Goal: Transaction & Acquisition: Obtain resource

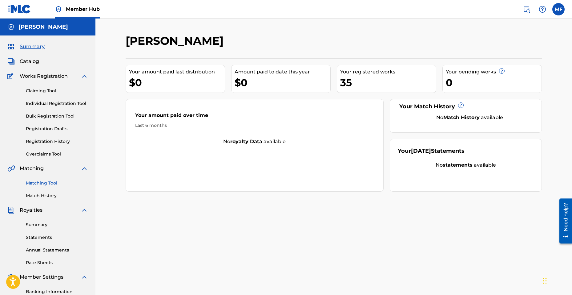
click at [45, 180] on link "Matching Tool" at bounding box center [57, 183] width 62 height 6
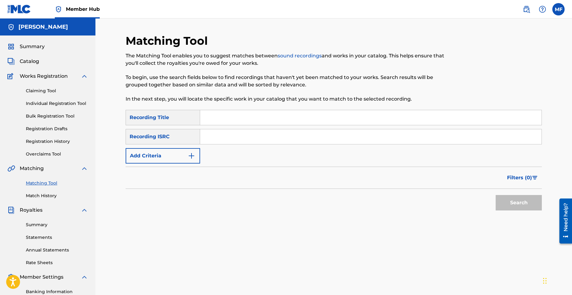
click at [230, 117] on input "Search Form" at bounding box center [371, 117] width 342 height 15
click at [47, 195] on link "Match History" at bounding box center [57, 195] width 62 height 6
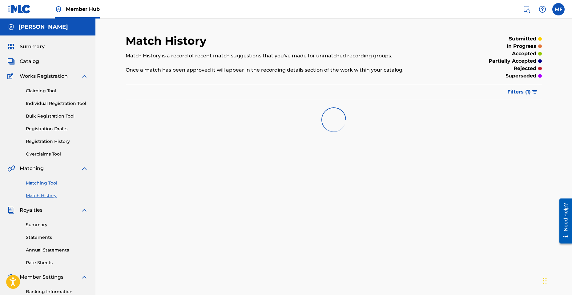
click at [49, 185] on link "Matching Tool" at bounding box center [57, 183] width 62 height 6
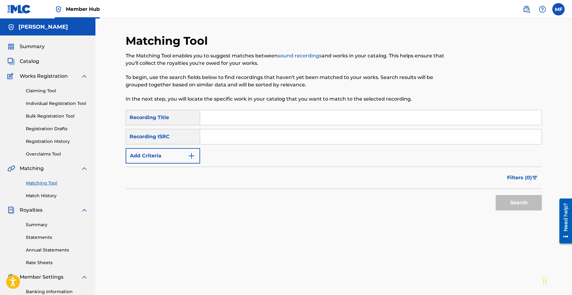
click at [233, 114] on input "Search Form" at bounding box center [371, 117] width 342 height 15
click at [227, 118] on input "Mike Mike" at bounding box center [371, 117] width 342 height 15
click at [226, 118] on input "Mike Mike" at bounding box center [371, 117] width 342 height 15
type input "S"
type input "Sucka Attack"
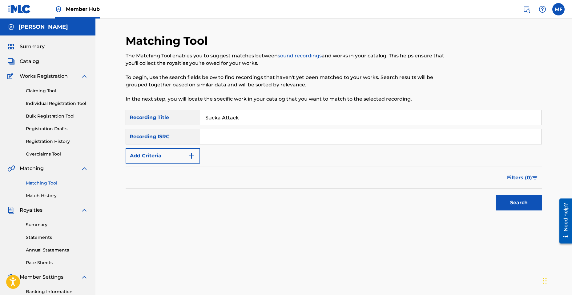
click at [511, 194] on div "Search" at bounding box center [517, 201] width 49 height 25
click at [514, 206] on button "Search" at bounding box center [519, 202] width 46 height 15
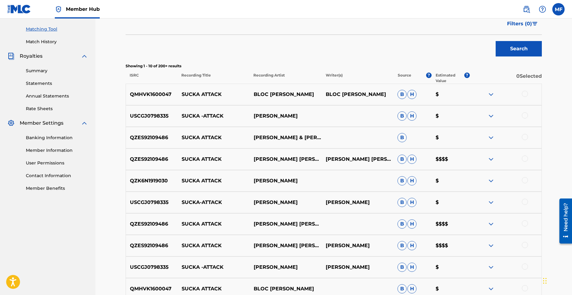
scroll to position [154, 0]
click at [524, 138] on div at bounding box center [525, 136] width 6 height 6
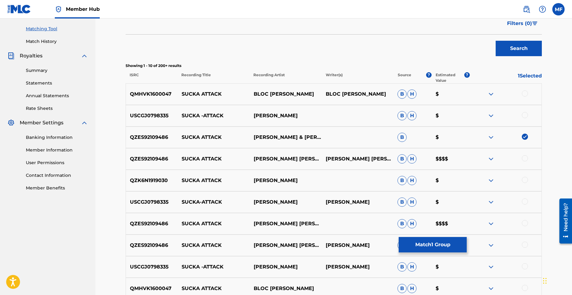
click at [528, 157] on div at bounding box center [525, 158] width 6 height 6
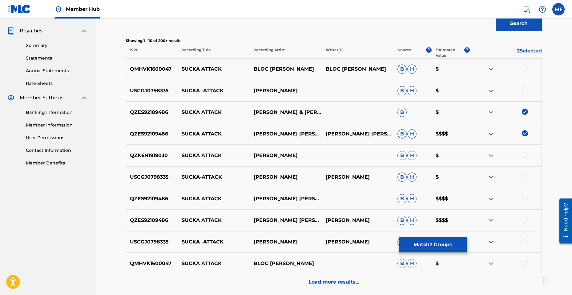
scroll to position [185, 0]
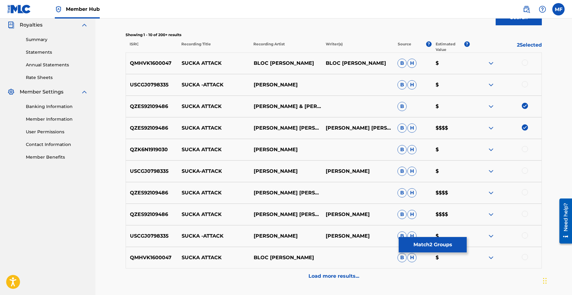
click at [538, 194] on div at bounding box center [506, 192] width 72 height 7
click at [530, 195] on div at bounding box center [506, 192] width 72 height 7
click at [528, 194] on div at bounding box center [506, 192] width 72 height 7
click at [528, 194] on div at bounding box center [525, 192] width 6 height 6
click at [528, 216] on div at bounding box center [506, 213] width 72 height 7
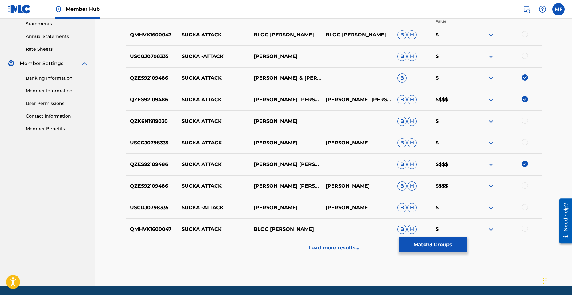
scroll to position [234, 0]
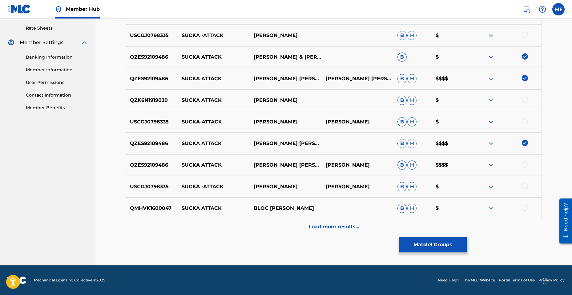
click at [525, 167] on div at bounding box center [525, 164] width 6 height 6
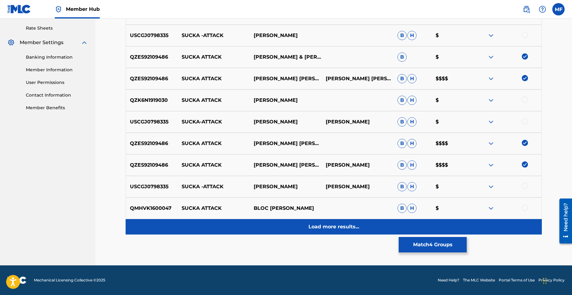
click at [353, 232] on div "Load more results..." at bounding box center [334, 226] width 417 height 15
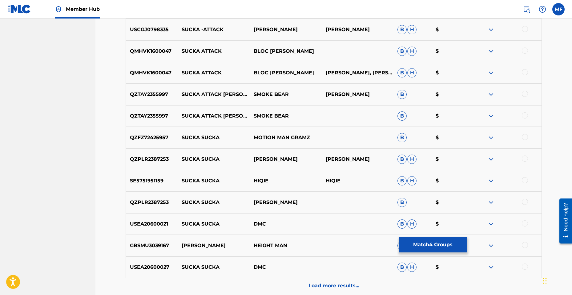
scroll to position [388, 0]
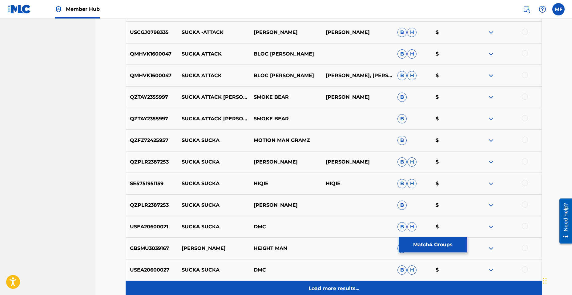
click at [341, 283] on div "Load more results..." at bounding box center [334, 287] width 417 height 15
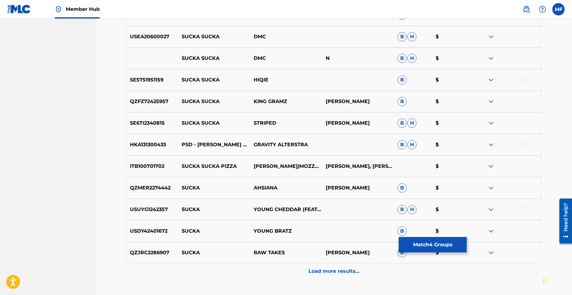
scroll to position [635, 0]
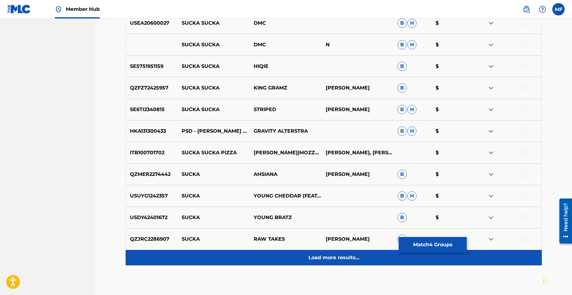
click at [336, 260] on p "Load more results..." at bounding box center [334, 257] width 51 height 7
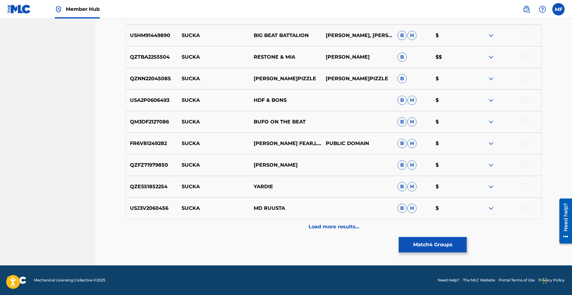
click at [324, 224] on p "Load more results..." at bounding box center [334, 226] width 51 height 7
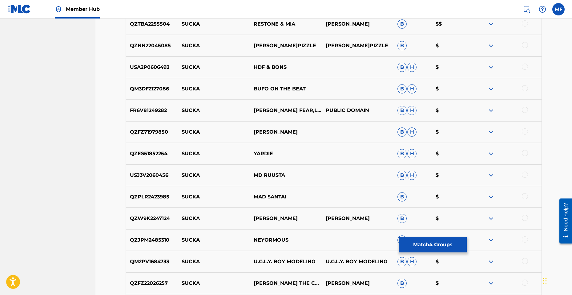
scroll to position [1097, 0]
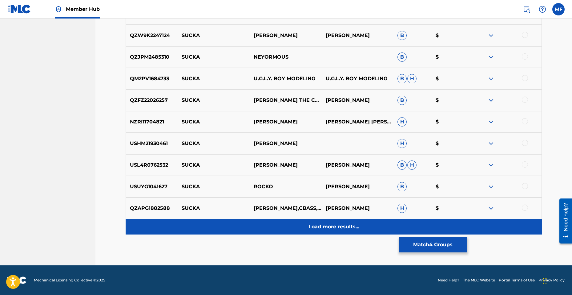
click at [328, 226] on p "Load more results..." at bounding box center [334, 226] width 51 height 7
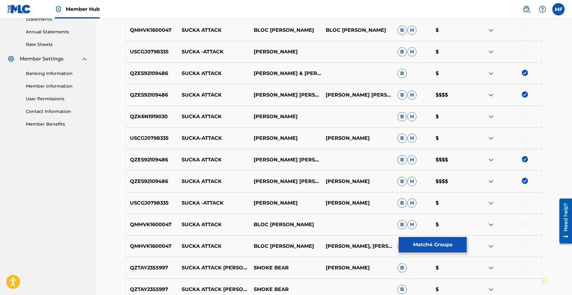
scroll to position [234, 0]
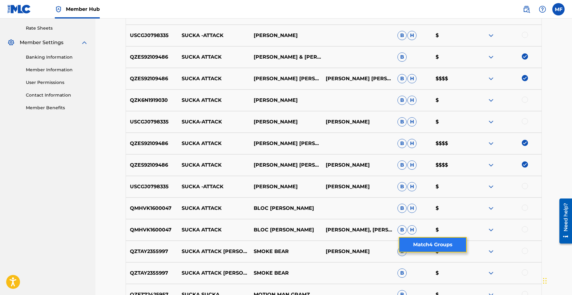
click at [452, 247] on button "Match 4 Groups" at bounding box center [433, 244] width 68 height 15
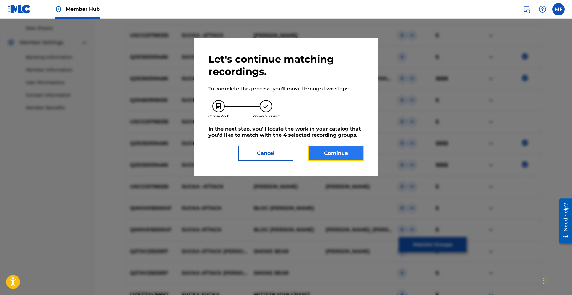
click at [327, 152] on button "Continue" at bounding box center [335, 152] width 55 height 15
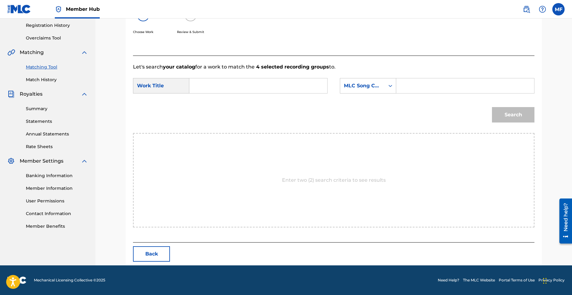
scroll to position [116, 0]
click at [243, 91] on input "Search Form" at bounding box center [259, 85] width 128 height 15
click at [215, 102] on span "attack" at bounding box center [223, 99] width 16 height 6
type input "sucka attack"
click at [502, 113] on div "Search" at bounding box center [512, 113] width 46 height 25
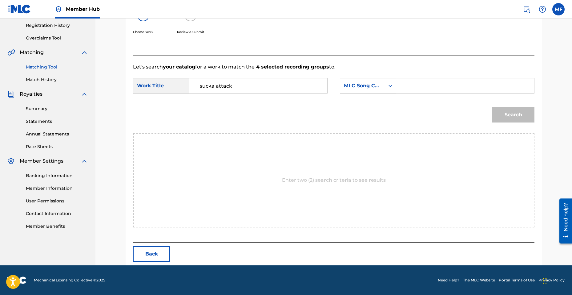
click at [437, 87] on input "Search Form" at bounding box center [466, 85] width 128 height 15
click at [391, 89] on div "Search Form" at bounding box center [390, 85] width 11 height 11
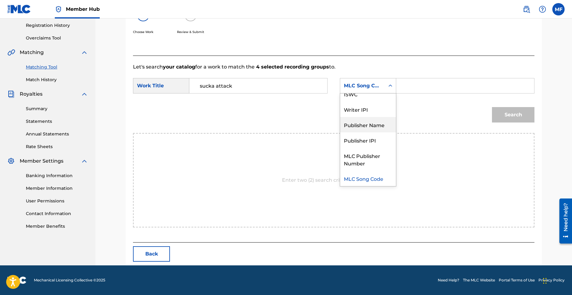
scroll to position [0, 0]
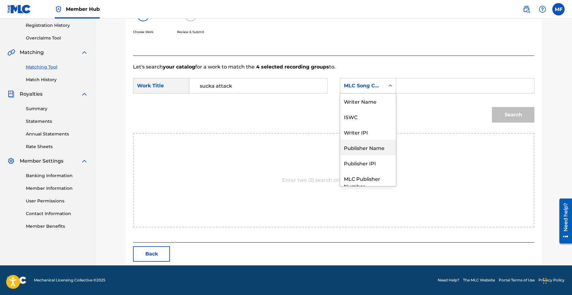
drag, startPoint x: 374, startPoint y: 147, endPoint x: 377, endPoint y: 136, distance: 11.4
click at [374, 147] on div "Publisher Name" at bounding box center [368, 147] width 56 height 15
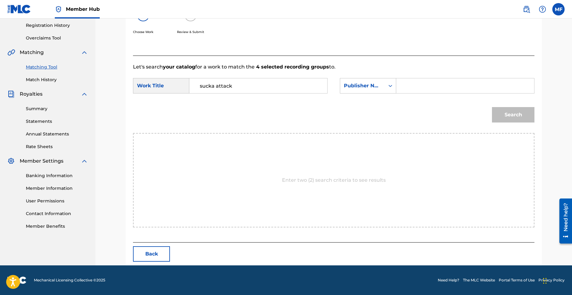
click at [403, 86] on input "Search Form" at bounding box center [466, 85] width 128 height 15
type input "swindle center enterprise"
click at [492, 107] on button "Search" at bounding box center [513, 114] width 43 height 15
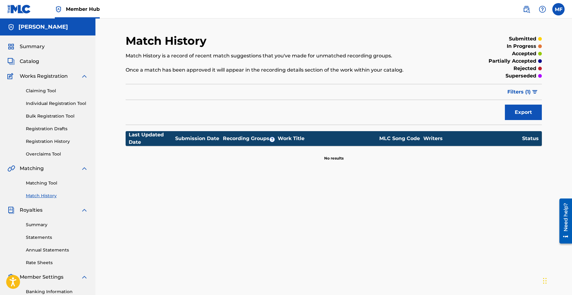
click at [45, 50] on div "Summary Catalog Works Registration Claiming Tool Individual Registration Tool B…" at bounding box center [48, 193] width 96 height 317
click at [45, 49] on div "Summary" at bounding box center [47, 46] width 81 height 7
click at [42, 47] on span "Summary" at bounding box center [32, 46] width 25 height 7
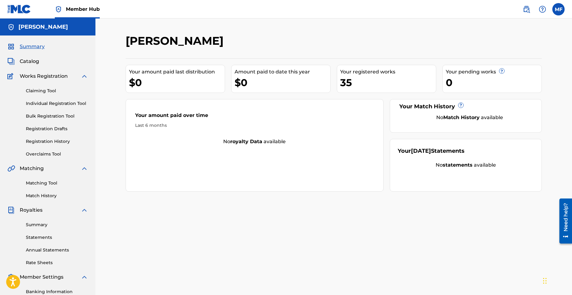
drag, startPoint x: 418, startPoint y: 100, endPoint x: 411, endPoint y: 95, distance: 8.6
click at [418, 100] on div "Your Match History ? No Match History available" at bounding box center [466, 116] width 153 height 34
click at [409, 92] on div "Your registered works 35" at bounding box center [387, 79] width 100 height 28
click at [33, 60] on span "Catalog" at bounding box center [29, 61] width 19 height 7
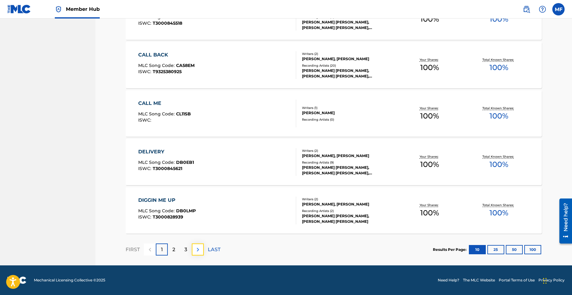
click at [198, 246] on img at bounding box center [197, 249] width 7 height 7
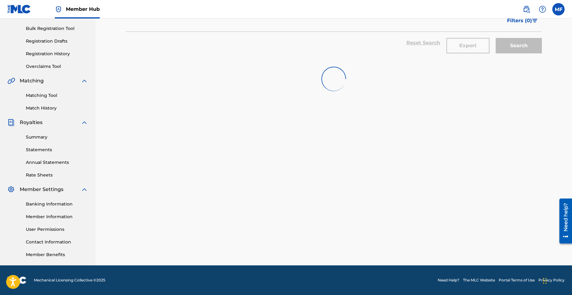
scroll to position [411, 0]
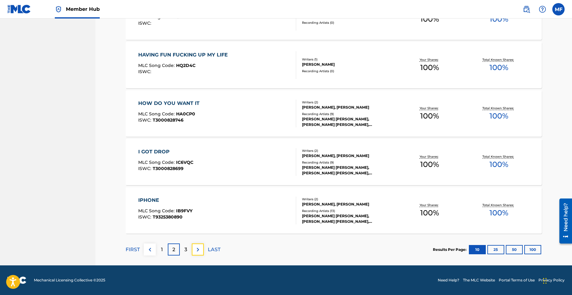
click at [201, 251] on img at bounding box center [197, 249] width 7 height 7
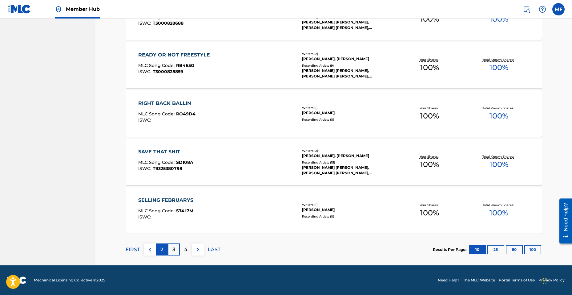
click at [157, 254] on div "2" at bounding box center [162, 249] width 12 height 12
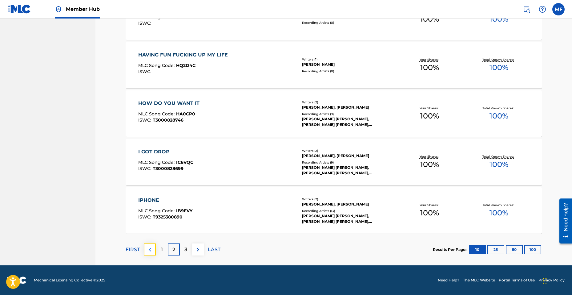
click at [155, 251] on button at bounding box center [150, 249] width 12 height 12
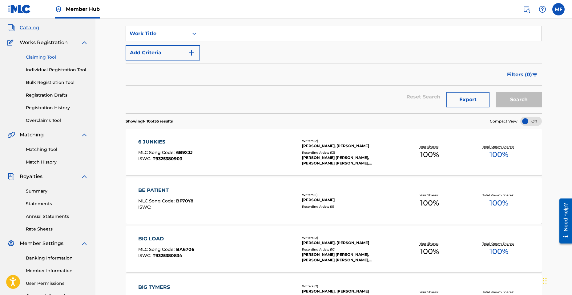
scroll to position [10, 0]
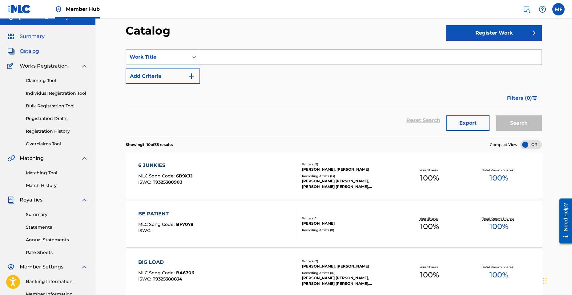
click at [33, 36] on span "Summary" at bounding box center [32, 36] width 25 height 7
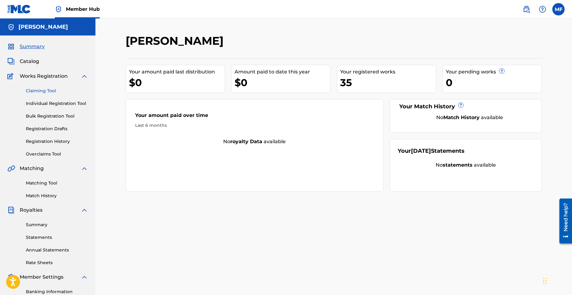
click at [43, 89] on link "Claiming Tool" at bounding box center [57, 91] width 62 height 6
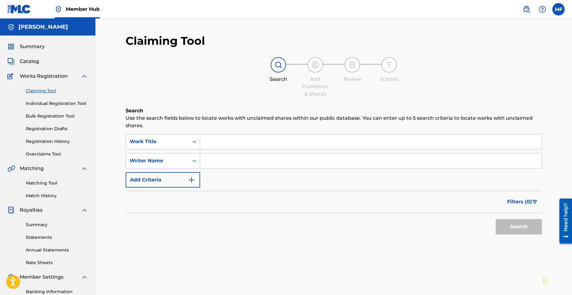
click at [213, 143] on input "Search Form" at bounding box center [371, 141] width 342 height 15
type input "sucka attack"
click at [225, 160] on input "Search Form" at bounding box center [371, 160] width 342 height 15
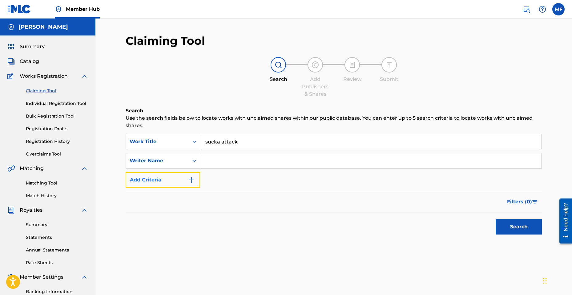
click at [191, 175] on button "Add Criteria" at bounding box center [163, 179] width 75 height 15
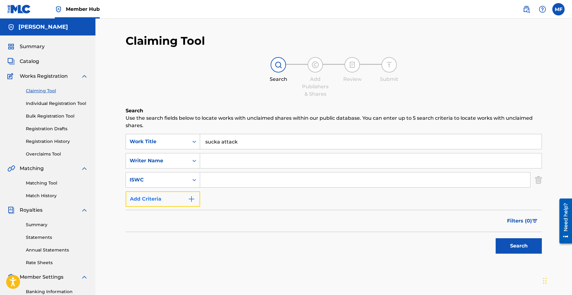
click at [188, 194] on button "Add Criteria" at bounding box center [163, 198] width 75 height 15
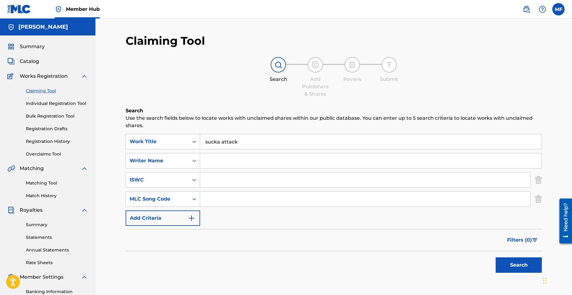
click at [189, 210] on div "SearchWithCriteria80fc577e-52d3-48e4-90c4-a81e4a33624e Work Title sucka attack …" at bounding box center [334, 180] width 417 height 92
click at [188, 214] on button "Add Criteria" at bounding box center [163, 217] width 75 height 15
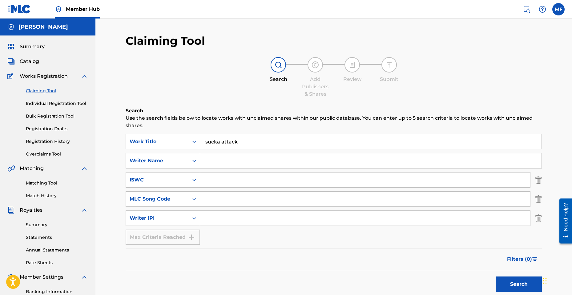
click at [184, 230] on div "Max Criteria Reached" at bounding box center [163, 236] width 75 height 15
click at [206, 219] on input "Search Form" at bounding box center [365, 217] width 330 height 15
click at [212, 167] on input "Search Form" at bounding box center [371, 160] width 342 height 15
type input "Michael Ferguson"
click at [499, 285] on button "Search" at bounding box center [519, 283] width 46 height 15
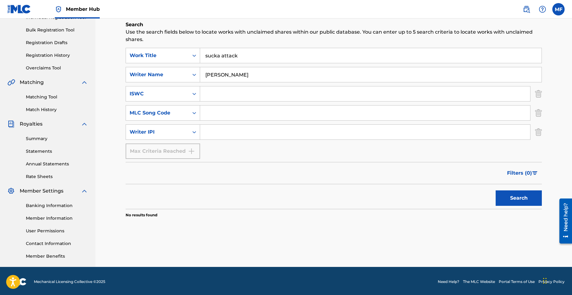
scroll to position [88, 0]
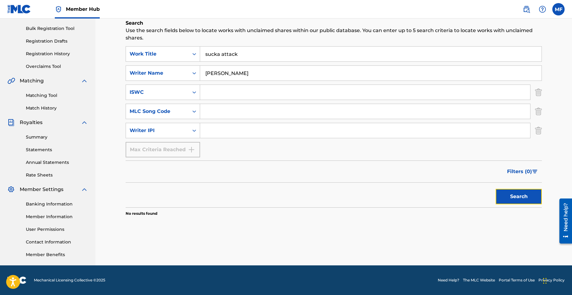
click at [515, 196] on button "Search" at bounding box center [519, 196] width 46 height 15
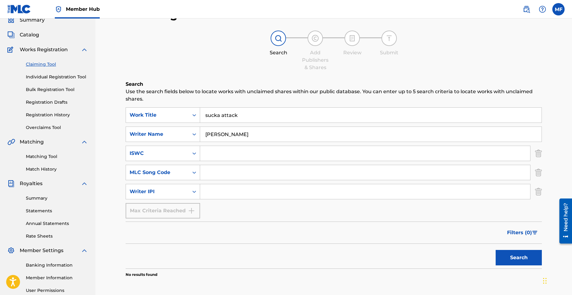
scroll to position [26, 0]
drag, startPoint x: 251, startPoint y: 121, endPoint x: 180, endPoint y: 122, distance: 71.2
click at [181, 123] on div "SearchWithCriteria80fc577e-52d3-48e4-90c4-a81e4a33624e Work Title sucka attack" at bounding box center [334, 115] width 417 height 15
click at [511, 260] on button "Search" at bounding box center [519, 257] width 46 height 15
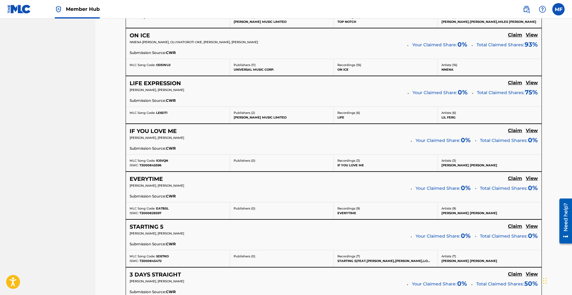
scroll to position [457, 0]
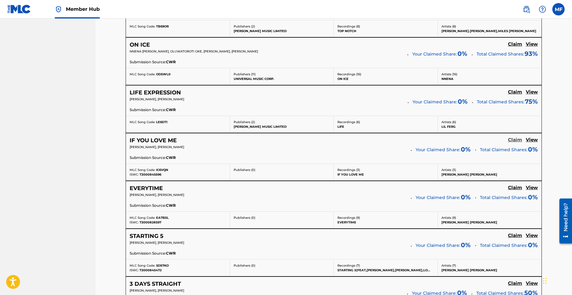
click at [514, 140] on h5 "Claim" at bounding box center [515, 140] width 14 height 6
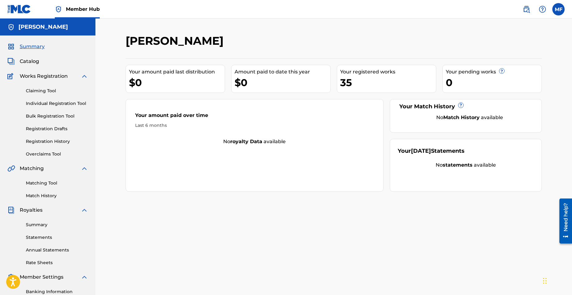
scroll to position [88, 0]
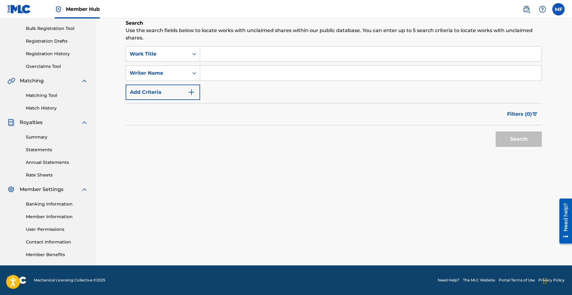
click at [211, 58] on input "Search Form" at bounding box center [371, 54] width 342 height 15
click at [211, 74] on input "Search Form" at bounding box center [371, 73] width 342 height 15
type input "Michael Ferguson"
click at [518, 133] on button "Search" at bounding box center [519, 138] width 46 height 15
click at [517, 134] on div "Search" at bounding box center [517, 137] width 49 height 25
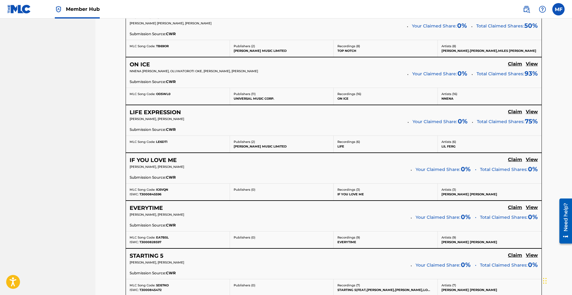
scroll to position [426, 0]
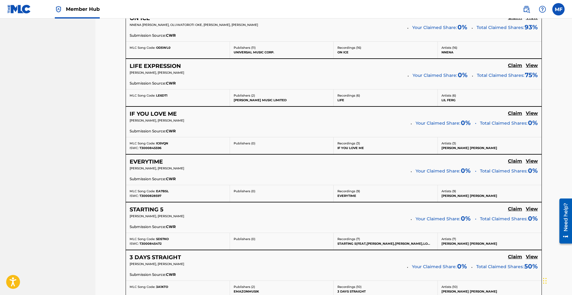
drag, startPoint x: 517, startPoint y: 107, endPoint x: 451, endPoint y: 112, distance: 66.8
click at [451, 113] on div "IF YOU LOVE ME Claim View" at bounding box center [334, 113] width 409 height 7
drag, startPoint x: 511, startPoint y: 113, endPoint x: 435, endPoint y: 135, distance: 79.7
click at [435, 135] on div "IF YOU LOVE ME Claim View MICHAEL FERGUSON, MARCEL JONES Your Claimed Share: 0 …" at bounding box center [334, 122] width 416 height 30
drag, startPoint x: 516, startPoint y: 115, endPoint x: 412, endPoint y: 124, distance: 105.2
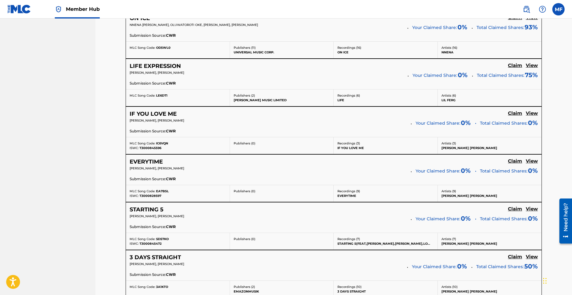
click at [416, 124] on p "Your Claimed Share: 0 %" at bounding box center [443, 122] width 55 height 9
drag, startPoint x: 513, startPoint y: 114, endPoint x: 454, endPoint y: 132, distance: 61.8
click at [454, 132] on div "Submission Source: CWR" at bounding box center [334, 131] width 409 height 7
drag, startPoint x: 511, startPoint y: 114, endPoint x: 480, endPoint y: 102, distance: 33.4
click at [479, 102] on div "Artists ( 6 ) LIL FERG" at bounding box center [490, 97] width 104 height 17
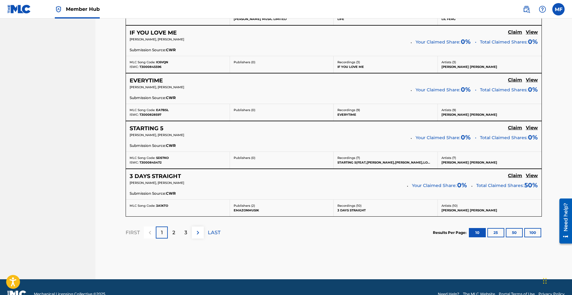
scroll to position [521, 0]
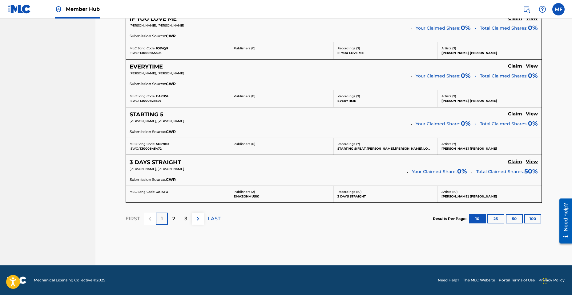
drag, startPoint x: 517, startPoint y: 115, endPoint x: 480, endPoint y: 111, distance: 36.9
drag, startPoint x: 480, startPoint y: 111, endPoint x: 446, endPoint y: 114, distance: 35.0
click at [445, 114] on div "STARTING 5 Claim View" at bounding box center [334, 114] width 409 height 7
drag, startPoint x: 511, startPoint y: 114, endPoint x: 458, endPoint y: 122, distance: 53.6
click at [458, 122] on span "Your Claimed Share:" at bounding box center [438, 123] width 45 height 6
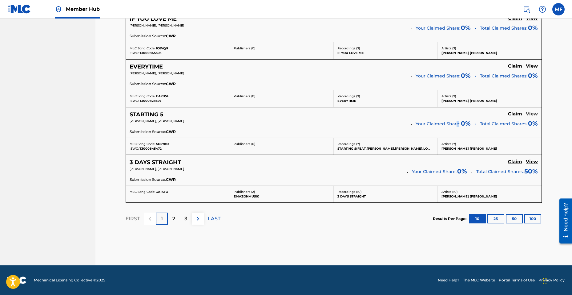
drag, startPoint x: 458, startPoint y: 122, endPoint x: 529, endPoint y: 114, distance: 71.6
click at [199, 222] on img at bounding box center [197, 218] width 7 height 7
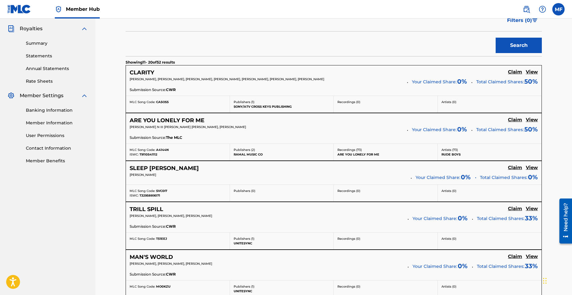
scroll to position [176, 0]
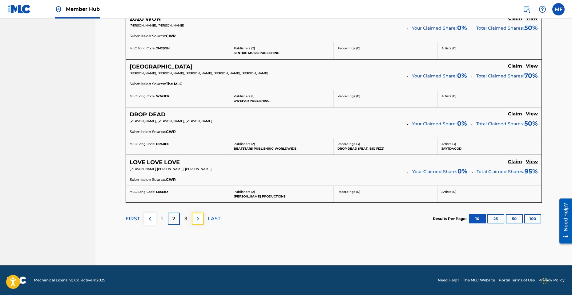
click at [202, 214] on button at bounding box center [198, 218] width 12 height 12
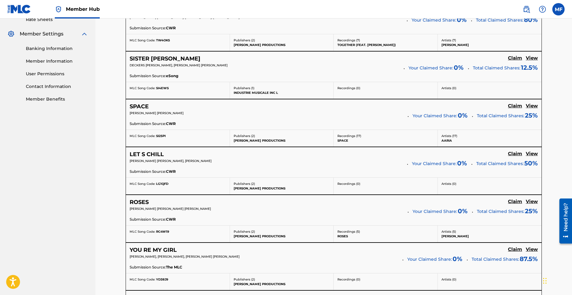
scroll to position [145, 0]
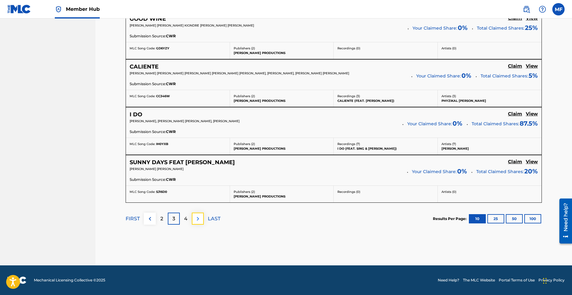
click at [204, 218] on button at bounding box center [198, 218] width 12 height 12
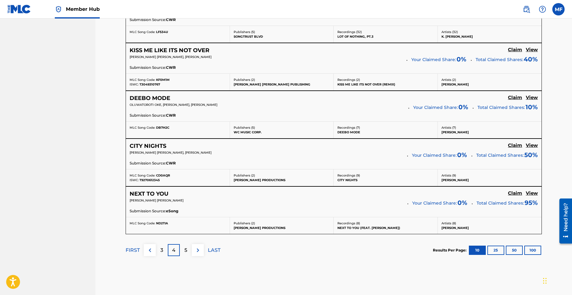
scroll to position [521, 0]
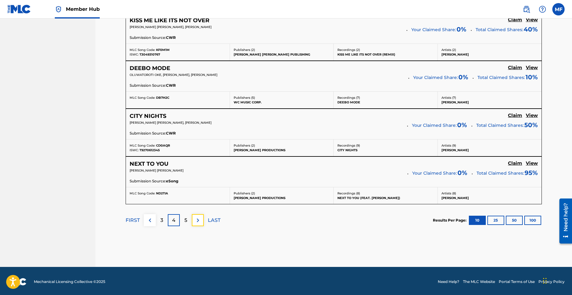
click at [202, 222] on button at bounding box center [198, 220] width 12 height 12
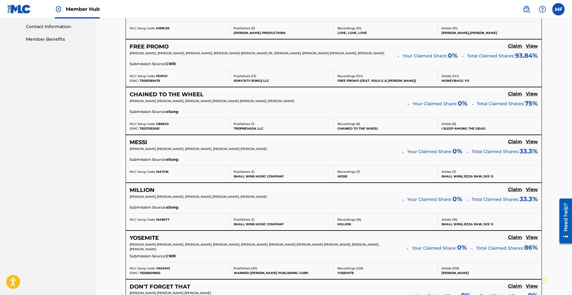
scroll to position [469, 0]
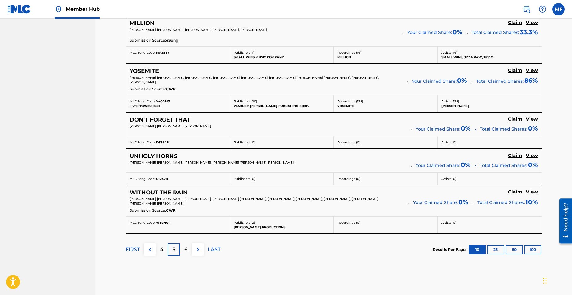
click at [206, 246] on div "FIRST 4 5 6 LAST" at bounding box center [173, 249] width 95 height 12
click at [204, 247] on button at bounding box center [198, 249] width 12 height 12
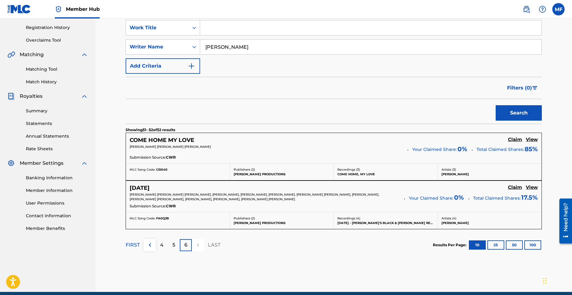
scroll to position [0, 0]
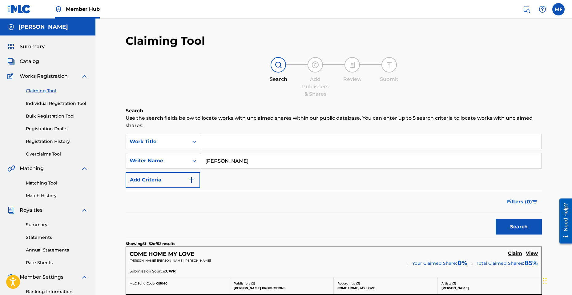
click at [214, 140] on input "Search Form" at bounding box center [371, 141] width 342 height 15
click at [222, 155] on input "Michael Ferguson" at bounding box center [371, 160] width 342 height 15
click at [218, 144] on input "Search Form" at bounding box center [371, 141] width 342 height 15
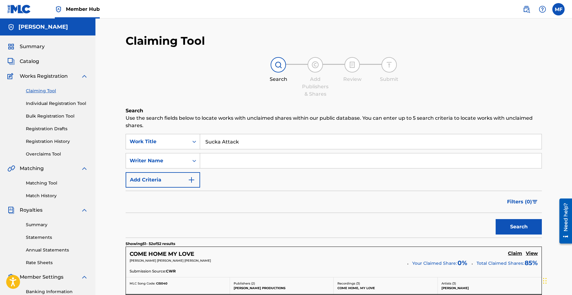
type input "Sucka Attack"
click at [496, 219] on button "Search" at bounding box center [519, 226] width 46 height 15
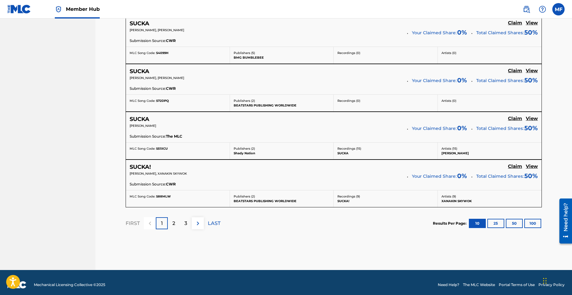
scroll to position [521, 0]
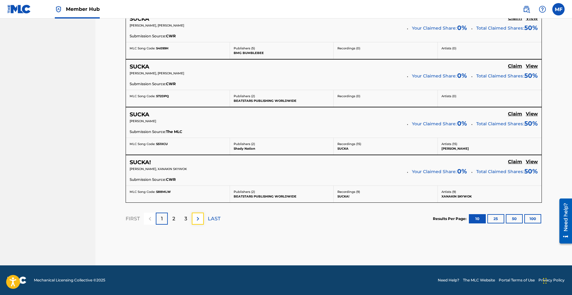
click at [202, 217] on button at bounding box center [198, 218] width 12 height 12
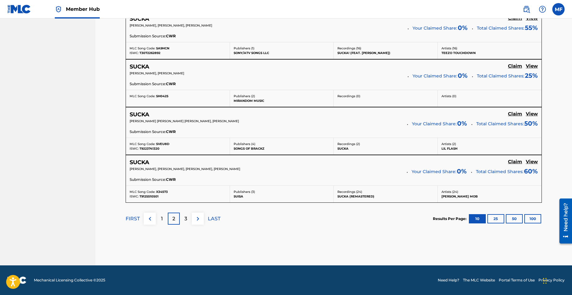
click at [201, 225] on div "FIRST 1 2 3 LAST" at bounding box center [173, 218] width 95 height 32
click at [201, 220] on img at bounding box center [197, 218] width 7 height 7
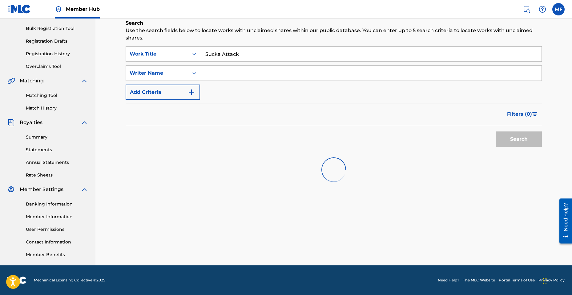
scroll to position [515, 0]
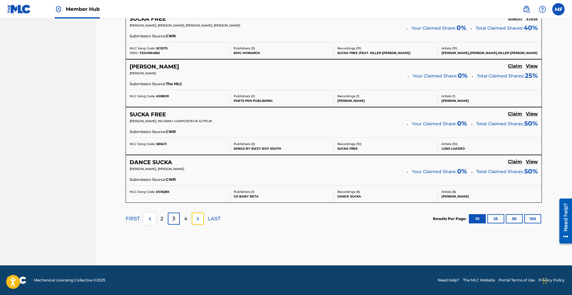
click at [201, 220] on img at bounding box center [197, 218] width 7 height 7
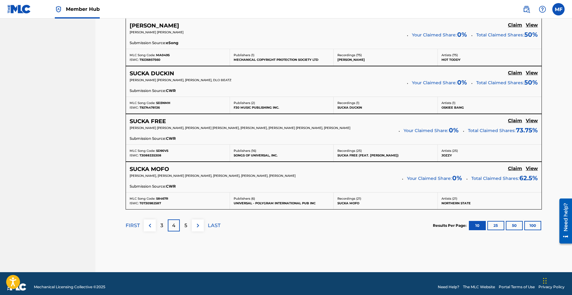
drag, startPoint x: 201, startPoint y: 216, endPoint x: 188, endPoint y: 244, distance: 30.5
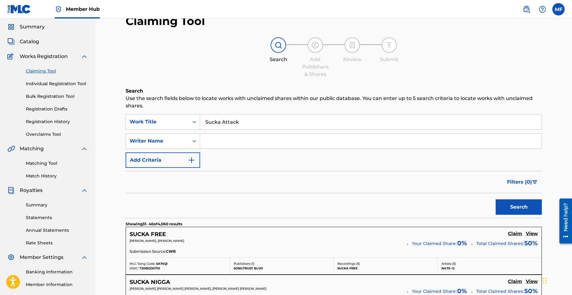
scroll to position [0, 0]
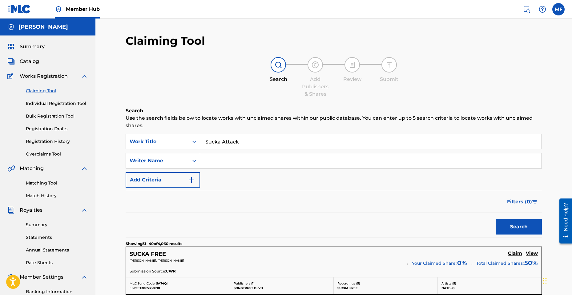
click at [242, 141] on input "Sucka Attack" at bounding box center [371, 141] width 342 height 15
click at [496, 219] on button "Search" at bounding box center [519, 226] width 46 height 15
click at [51, 90] on link "Claiming Tool" at bounding box center [57, 91] width 62 height 6
click at [238, 160] on input "Search Form" at bounding box center [371, 160] width 342 height 15
click at [222, 143] on input "Sucka Attack" at bounding box center [371, 141] width 342 height 15
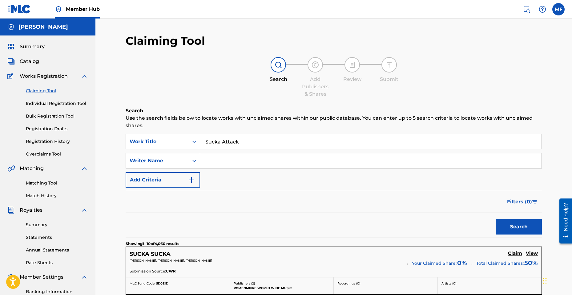
click at [222, 143] on input "Sucka Attack" at bounding box center [371, 141] width 342 height 15
click at [222, 166] on input "Search Form" at bounding box center [371, 160] width 342 height 15
type input "Michael Ferguson"
click at [522, 225] on button "Search" at bounding box center [519, 226] width 46 height 15
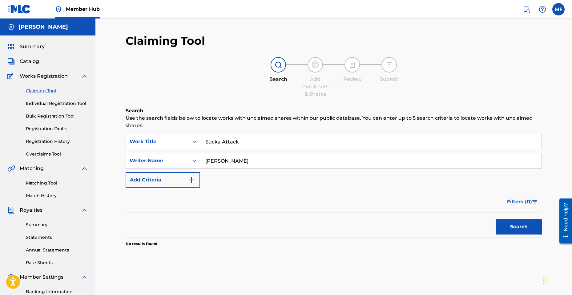
click at [248, 163] on input "Michael Ferguson" at bounding box center [371, 160] width 342 height 15
click at [222, 144] on input "Sucka Attack" at bounding box center [371, 141] width 342 height 15
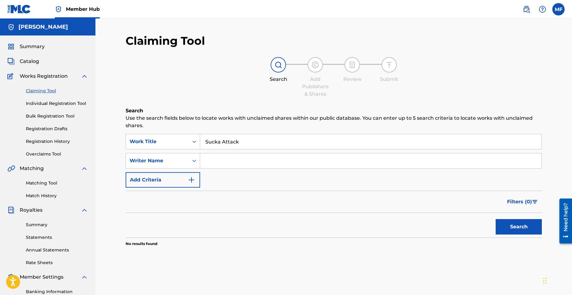
click at [222, 145] on input "Sucka Attack" at bounding box center [371, 141] width 342 height 15
click at [179, 171] on div "SearchWithCriteria80fc577e-52d3-48e4-90c4-a81e4a33624e Work Title SearchWithCri…" at bounding box center [334, 161] width 417 height 54
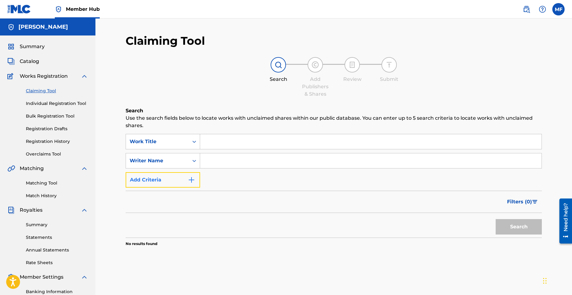
click at [180, 174] on button "Add Criteria" at bounding box center [163, 179] width 75 height 15
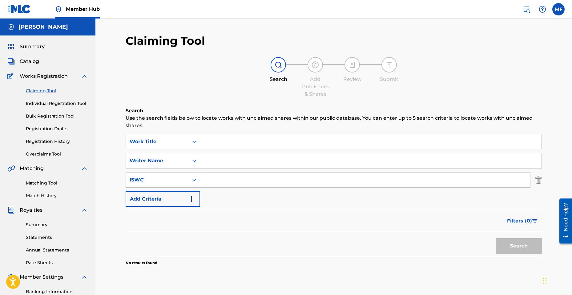
click at [213, 182] on input "Search Form" at bounding box center [365, 179] width 330 height 15
paste input "T-304.037.791-7"
click at [519, 242] on button "Search" at bounding box center [519, 245] width 46 height 15
click at [239, 181] on input "T-304.037.791-7" at bounding box center [365, 179] width 330 height 15
click at [231, 182] on input "T-304.037.7917" at bounding box center [365, 179] width 330 height 15
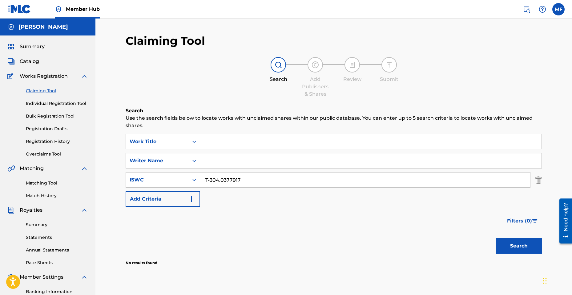
click at [222, 182] on input "T-304.0377917" at bounding box center [365, 179] width 330 height 15
click at [211, 181] on input "T-3040377917" at bounding box center [365, 179] width 330 height 15
click at [503, 246] on button "Search" at bounding box center [519, 245] width 46 height 15
click at [209, 182] on input "T3040377917" at bounding box center [365, 179] width 330 height 15
click at [519, 244] on button "Search" at bounding box center [519, 245] width 46 height 15
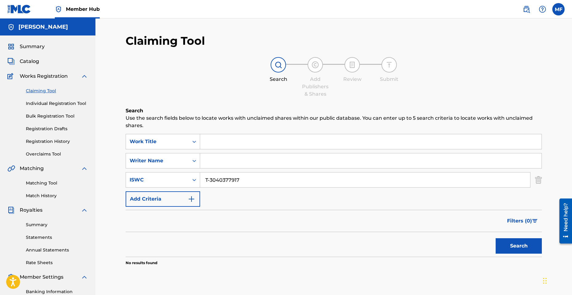
click at [211, 181] on input "T-3040377917" at bounding box center [365, 179] width 330 height 15
drag, startPoint x: 238, startPoint y: 180, endPoint x: 205, endPoint y: 183, distance: 33.7
click at [205, 183] on input "T-3040377917" at bounding box center [365, 179] width 330 height 15
paste input ".037.791-"
click at [231, 181] on input "T-304.037.791-7" at bounding box center [365, 179] width 330 height 15
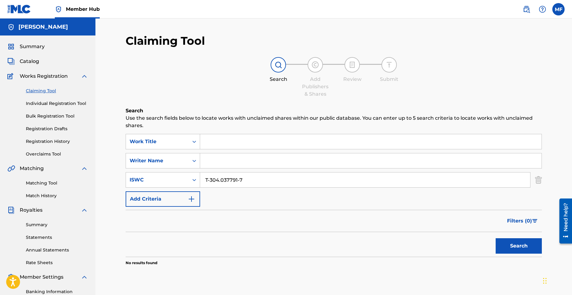
click at [221, 182] on input "T-304.037791-7" at bounding box center [365, 179] width 330 height 15
click at [211, 181] on input "T-304037791-7" at bounding box center [365, 179] width 330 height 15
click at [513, 240] on button "Search" at bounding box center [519, 245] width 46 height 15
click at [208, 178] on input "T304037791-7" at bounding box center [365, 179] width 330 height 15
click at [517, 244] on button "Search" at bounding box center [519, 245] width 46 height 15
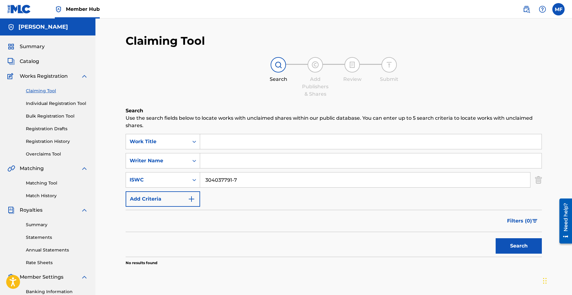
click at [233, 181] on input "304037791-7" at bounding box center [365, 179] width 330 height 15
type input "3040377917"
click at [511, 241] on button "Search" at bounding box center [519, 245] width 46 height 15
click at [190, 201] on img "Search Form" at bounding box center [191, 198] width 7 height 7
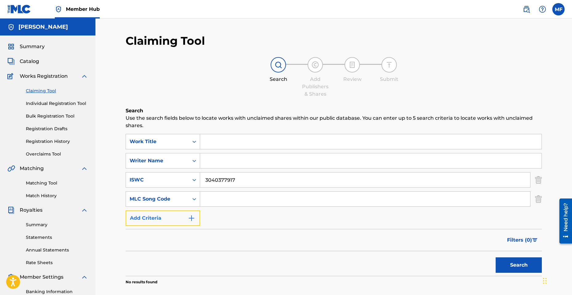
click at [188, 215] on button "Add Criteria" at bounding box center [163, 217] width 75 height 15
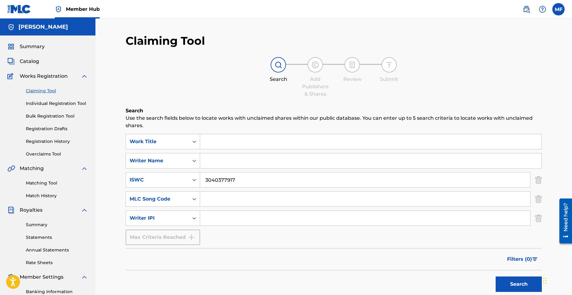
click at [225, 218] on input "Search Form" at bounding box center [365, 217] width 330 height 15
paste input "01033463493"
type input "01033463493"
click at [226, 183] on input "3040377917" at bounding box center [365, 179] width 330 height 15
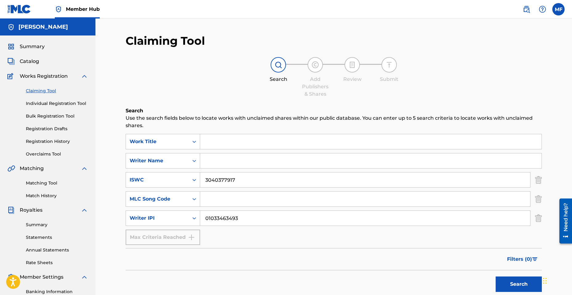
click at [226, 183] on input "3040377917" at bounding box center [365, 179] width 330 height 15
click at [496, 276] on button "Search" at bounding box center [519, 283] width 46 height 15
click at [509, 286] on button "Search" at bounding box center [519, 283] width 46 height 15
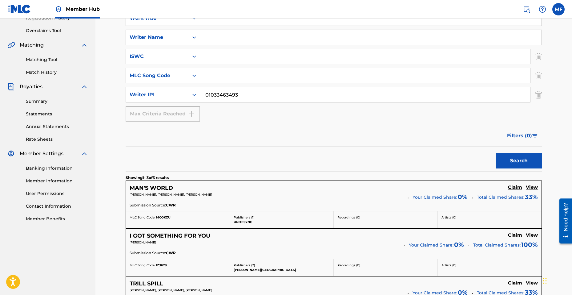
scroll to position [216, 0]
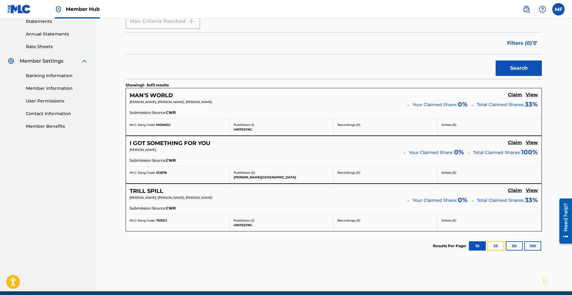
click at [501, 246] on button "25" at bounding box center [496, 245] width 17 height 9
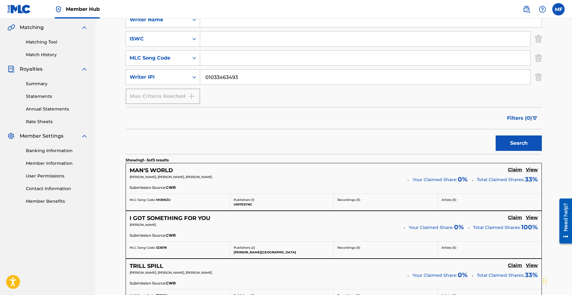
scroll to position [92, 0]
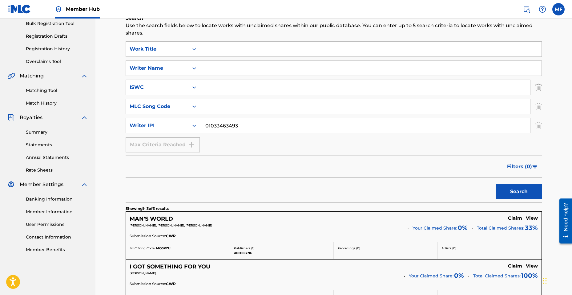
click at [209, 108] on input "Search Form" at bounding box center [365, 106] width 330 height 15
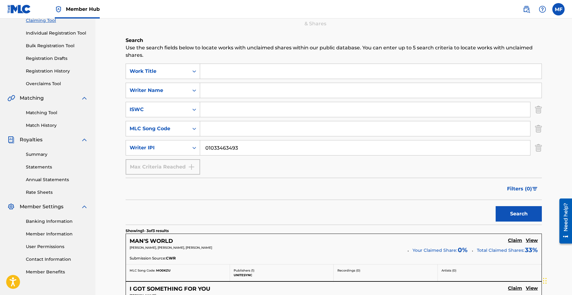
scroll to position [0, 0]
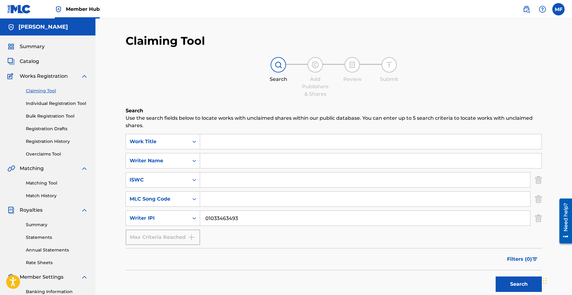
click at [57, 179] on div "Matching Tool Match History" at bounding box center [47, 185] width 81 height 27
click at [56, 182] on link "Matching Tool" at bounding box center [57, 183] width 62 height 6
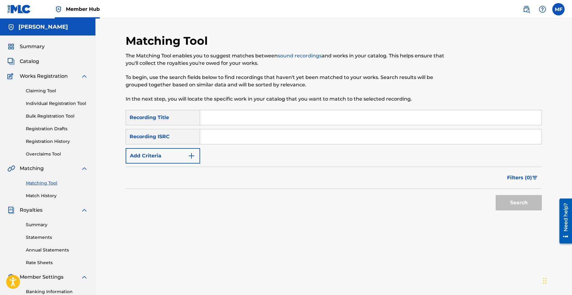
click at [214, 119] on input "Search Form" at bounding box center [371, 117] width 342 height 15
type input "Sucka Attack"
click at [508, 206] on button "Search" at bounding box center [519, 202] width 46 height 15
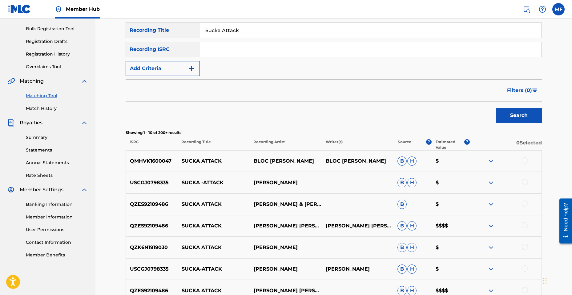
scroll to position [92, 0]
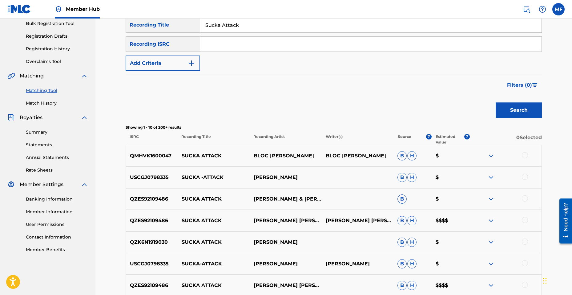
click at [488, 219] on img at bounding box center [491, 220] width 7 height 7
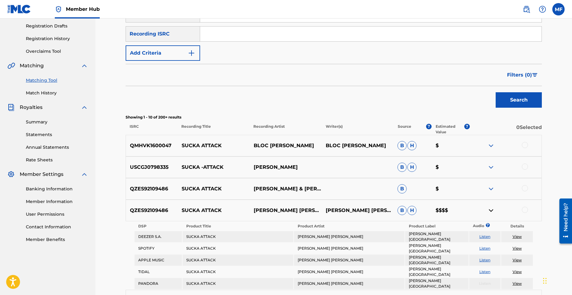
scroll to position [123, 0]
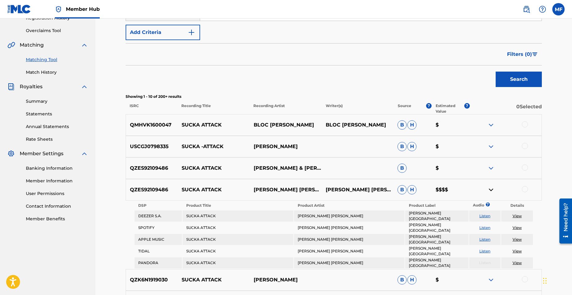
click at [516, 214] on link "View" at bounding box center [517, 215] width 9 height 5
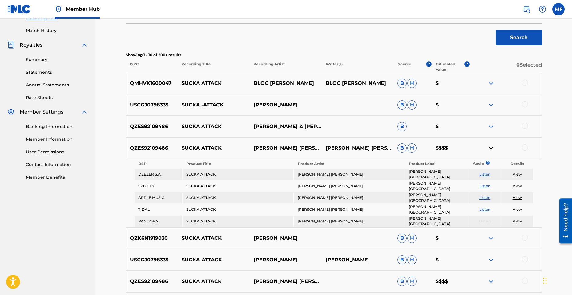
scroll to position [185, 0]
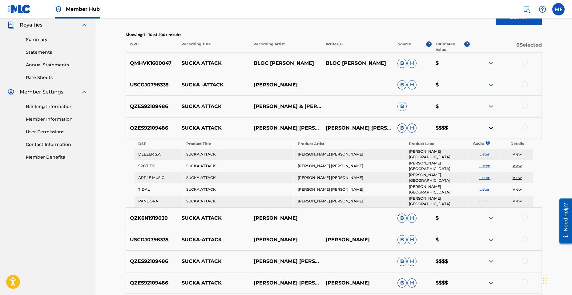
click at [160, 128] on p "QZES92109486" at bounding box center [152, 127] width 52 height 7
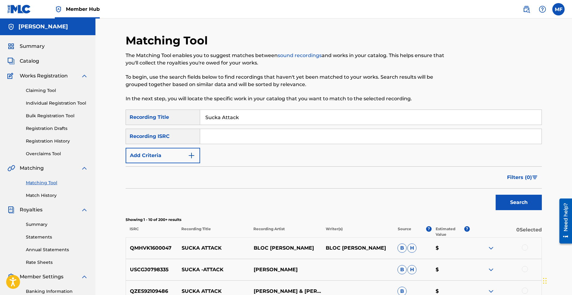
scroll to position [0, 0]
click at [35, 44] on span "Summary" at bounding box center [32, 46] width 25 height 7
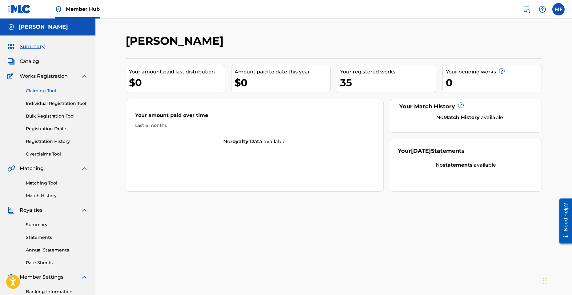
click at [47, 90] on link "Claiming Tool" at bounding box center [57, 91] width 62 height 6
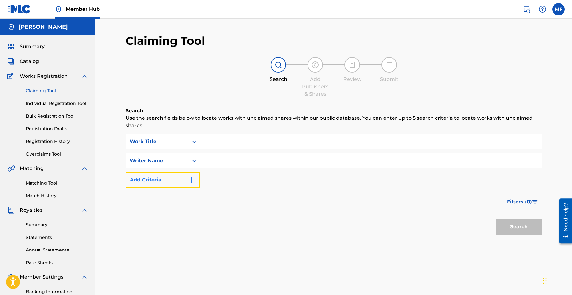
click at [179, 179] on button "Add Criteria" at bounding box center [163, 179] width 75 height 15
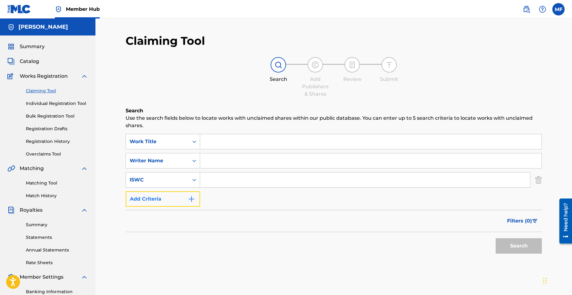
click at [180, 199] on button "Add Criteria" at bounding box center [163, 198] width 75 height 15
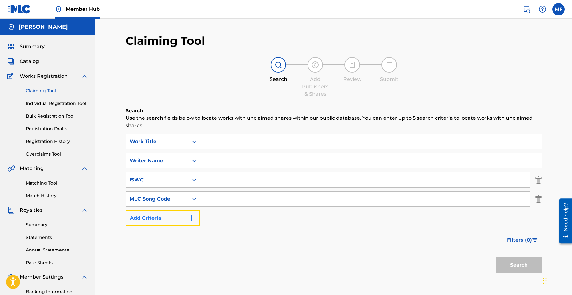
click at [181, 215] on button "Add Criteria" at bounding box center [163, 217] width 75 height 15
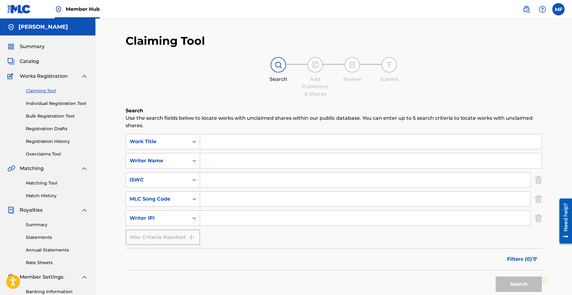
click at [209, 201] on input "Search Form" at bounding box center [365, 198] width 330 height 15
paste input "QZES92109486"
type input "QZES92109486"
click at [526, 285] on button "Search" at bounding box center [519, 283] width 46 height 15
click at [522, 283] on button "Search" at bounding box center [519, 283] width 46 height 15
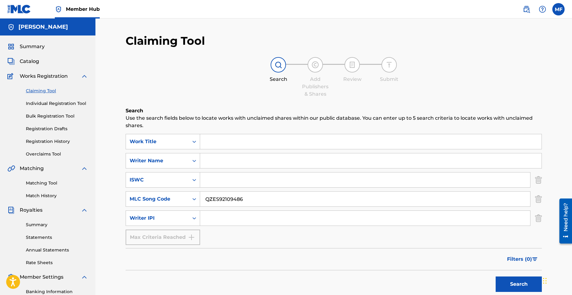
click at [247, 200] on input "QZES92109486" at bounding box center [365, 198] width 330 height 15
click at [247, 199] on input "QZES92109486" at bounding box center [365, 198] width 330 height 15
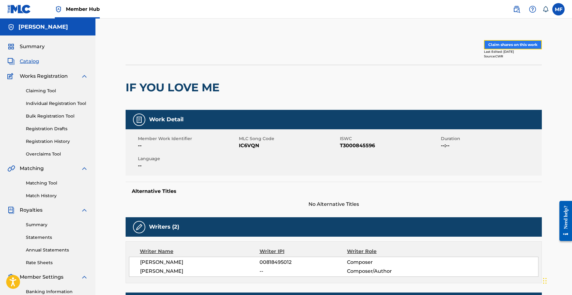
click at [504, 44] on button "Claim shares on this work" at bounding box center [513, 44] width 58 height 9
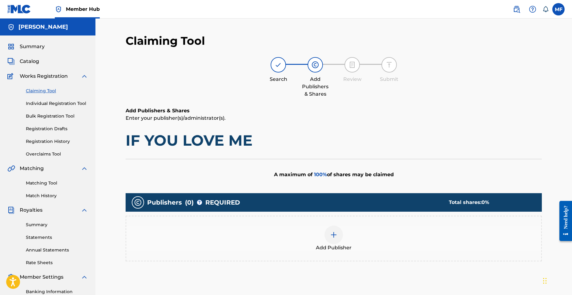
click at [332, 237] on img at bounding box center [333, 234] width 7 height 7
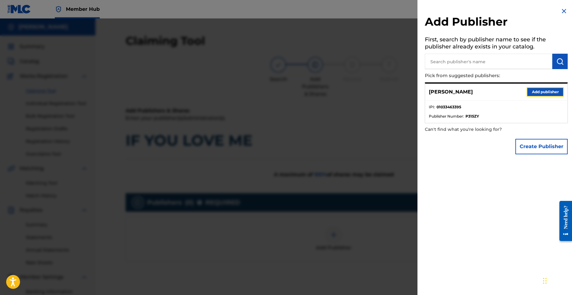
click at [536, 89] on button "Add publisher" at bounding box center [545, 91] width 37 height 9
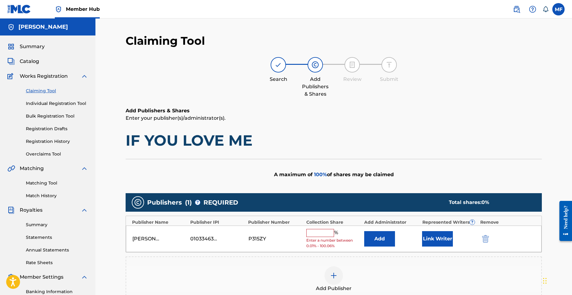
click at [318, 233] on input "text" at bounding box center [321, 233] width 28 height 8
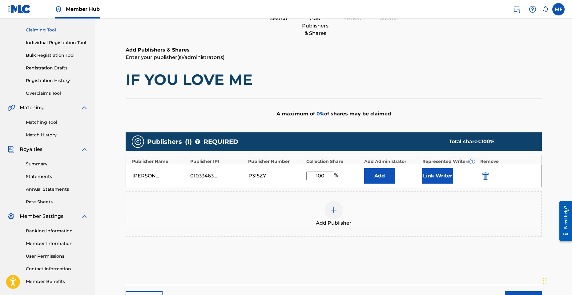
scroll to position [102, 0]
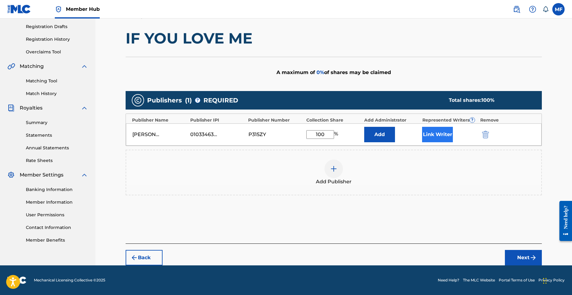
type input "100"
click at [434, 135] on button "Link Writer" at bounding box center [437, 134] width 31 height 15
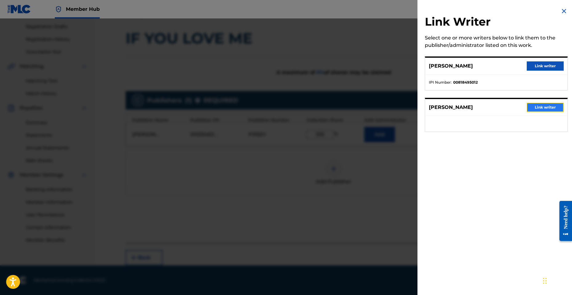
click at [555, 109] on button "Link writer" at bounding box center [545, 107] width 37 height 9
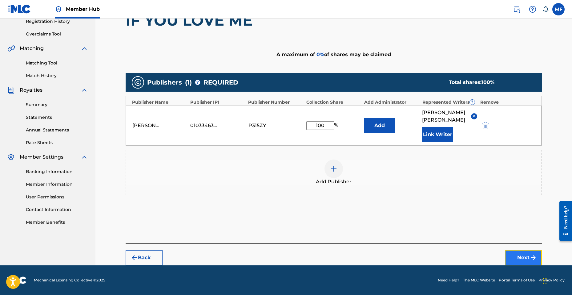
click at [534, 252] on button "Next" at bounding box center [523, 257] width 37 height 15
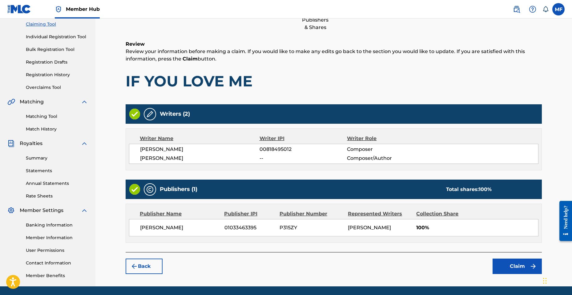
scroll to position [88, 0]
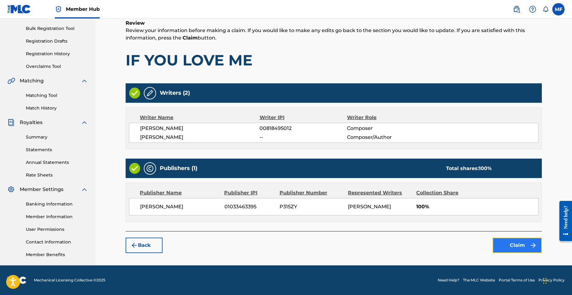
click at [514, 247] on button "Claim" at bounding box center [517, 244] width 49 height 15
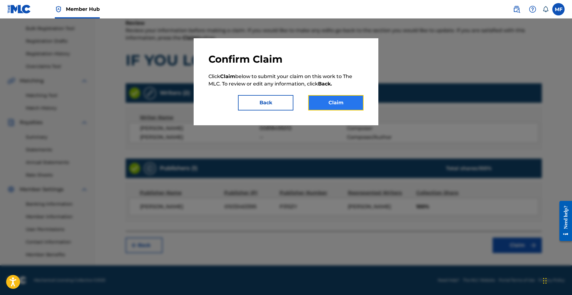
click at [350, 104] on button "Claim" at bounding box center [335, 102] width 55 height 15
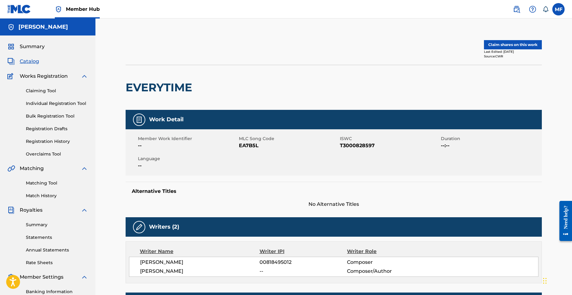
click at [519, 50] on div "Last Edited: [DATE]" at bounding box center [513, 51] width 58 height 5
click at [518, 47] on button "Claim shares on this work" at bounding box center [513, 44] width 58 height 9
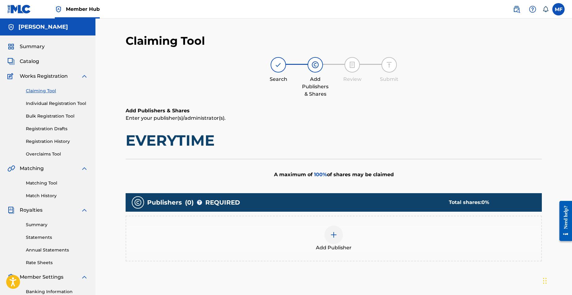
click at [335, 236] on img at bounding box center [333, 234] width 7 height 7
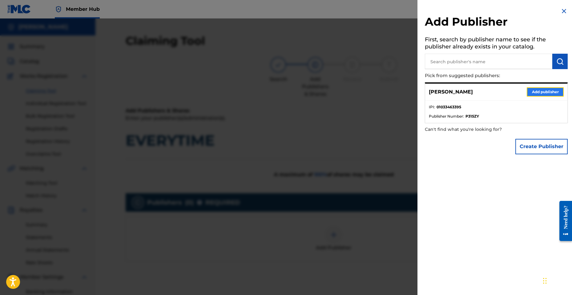
click at [529, 95] on button "Add publisher" at bounding box center [545, 91] width 37 height 9
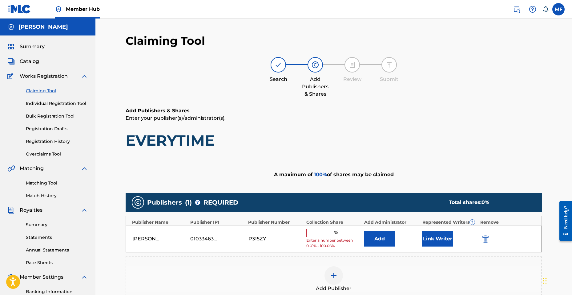
click at [324, 235] on input "text" at bounding box center [321, 233] width 28 height 8
type input "100"
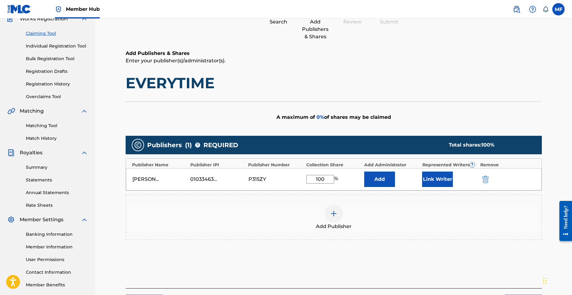
scroll to position [62, 0]
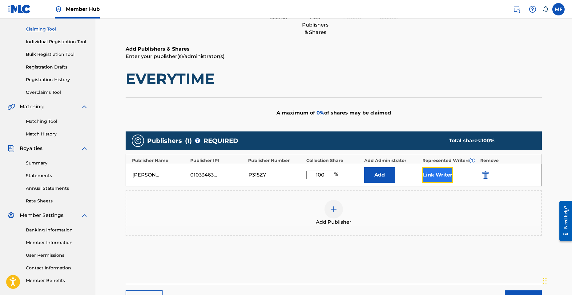
click at [429, 175] on button "Link Writer" at bounding box center [437, 174] width 31 height 15
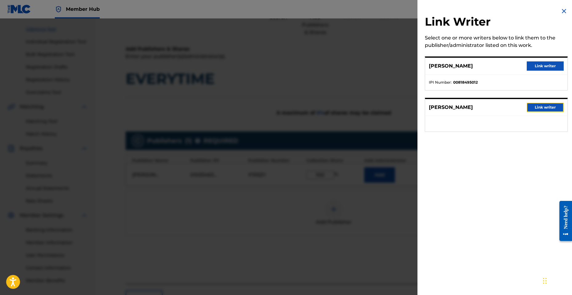
click at [538, 104] on button "Link writer" at bounding box center [545, 107] width 37 height 9
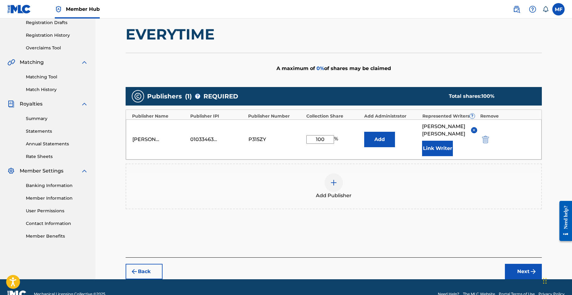
scroll to position [120, 0]
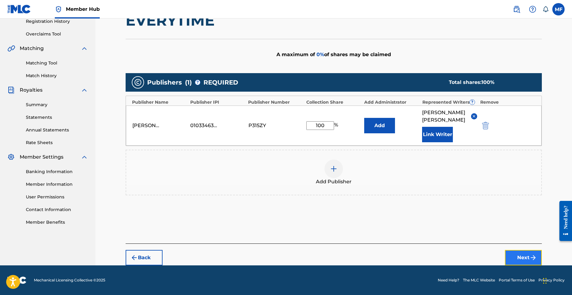
click at [531, 260] on img "submit" at bounding box center [533, 257] width 7 height 7
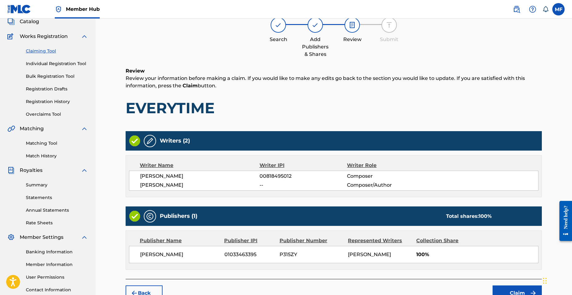
scroll to position [88, 0]
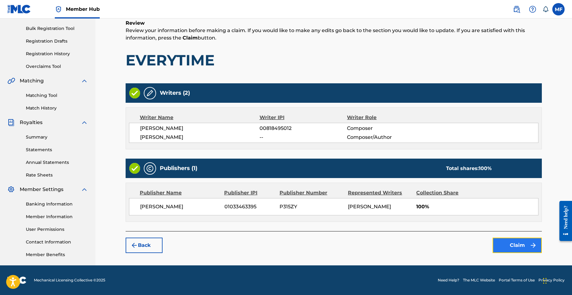
click at [502, 244] on button "Claim" at bounding box center [517, 244] width 49 height 15
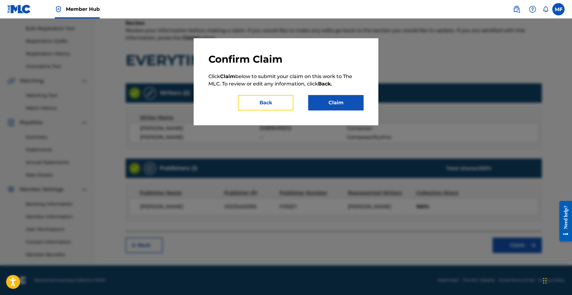
click at [283, 111] on div "Confirm Claim Click Claim below to submit your claim on this work to The MLC. T…" at bounding box center [286, 81] width 185 height 87
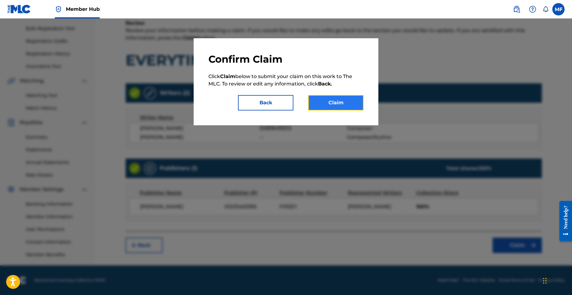
click at [321, 106] on button "Claim" at bounding box center [335, 102] width 55 height 15
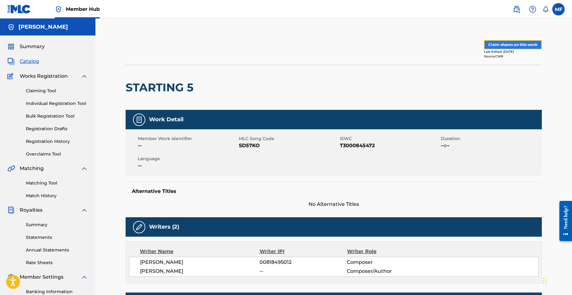
click at [519, 46] on button "Claim shares on this work" at bounding box center [513, 44] width 58 height 9
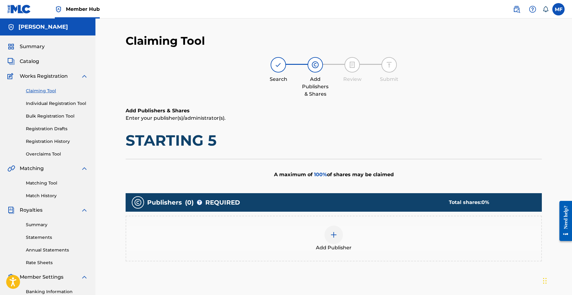
click at [334, 232] on img at bounding box center [333, 234] width 7 height 7
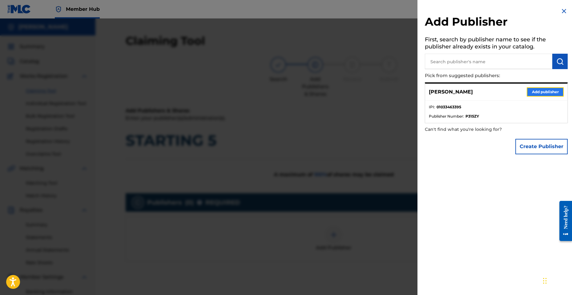
click at [535, 93] on button "Add publisher" at bounding box center [545, 91] width 37 height 9
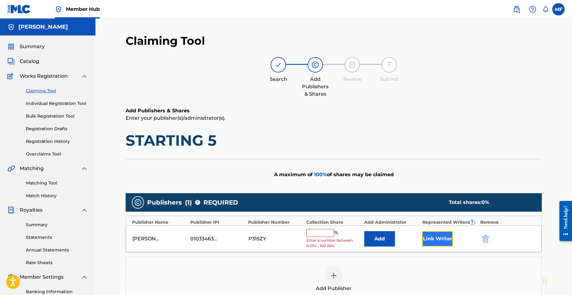
click at [447, 235] on button "Link Writer" at bounding box center [437, 238] width 31 height 15
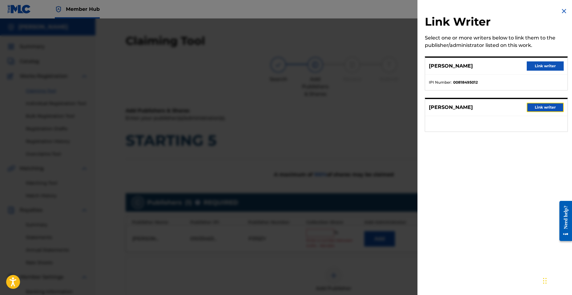
click at [532, 109] on button "Link writer" at bounding box center [545, 107] width 37 height 9
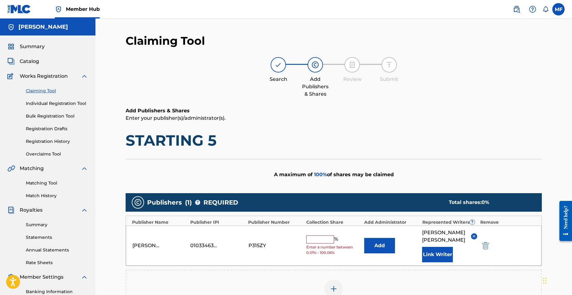
click at [328, 237] on input "text" at bounding box center [321, 239] width 28 height 8
type input "100"
click at [365, 238] on button "Add" at bounding box center [380, 245] width 31 height 15
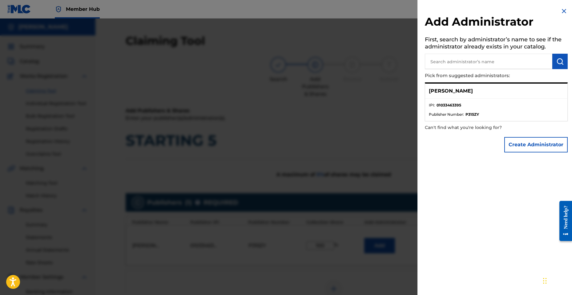
click at [389, 139] on div at bounding box center [286, 165] width 572 height 295
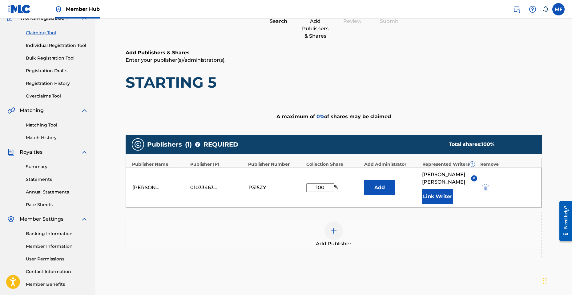
scroll to position [92, 0]
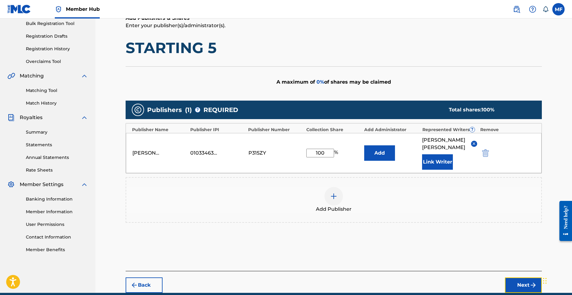
click at [524, 287] on button "Next" at bounding box center [523, 284] width 37 height 15
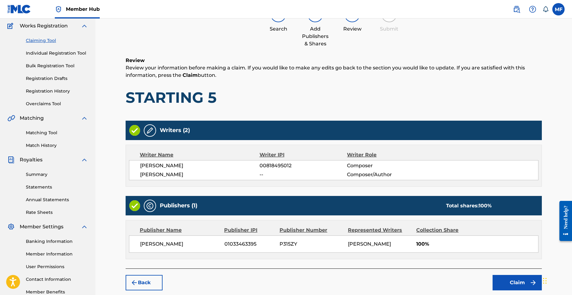
scroll to position [88, 0]
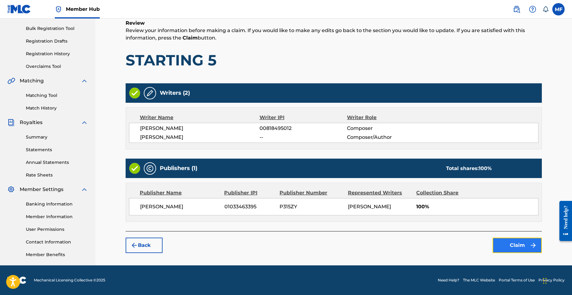
click at [522, 246] on button "Claim" at bounding box center [517, 244] width 49 height 15
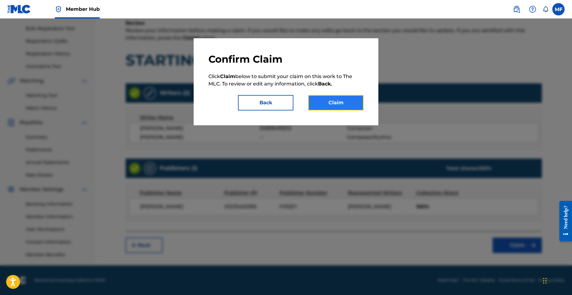
click at [339, 98] on button "Claim" at bounding box center [335, 102] width 55 height 15
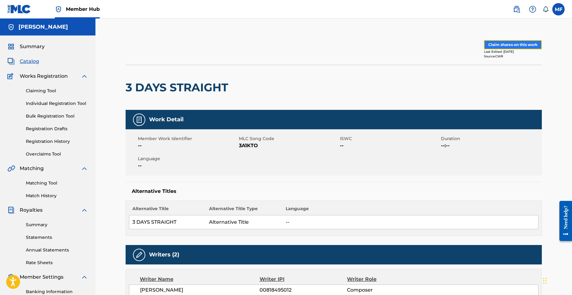
click at [504, 41] on button "Claim shares on this work" at bounding box center [513, 44] width 58 height 9
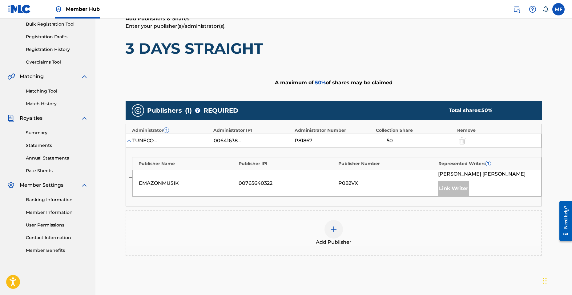
scroll to position [92, 0]
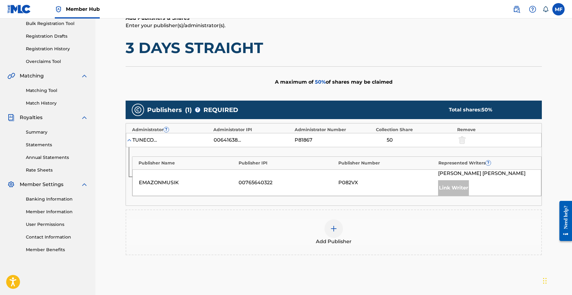
click at [329, 223] on div at bounding box center [334, 228] width 18 height 18
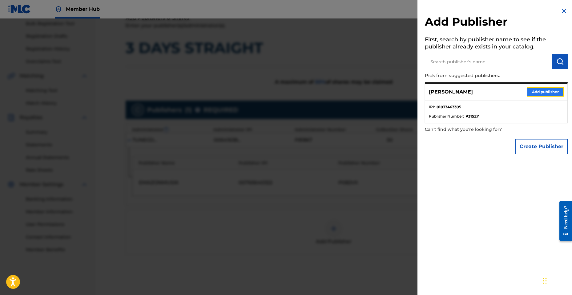
click at [529, 93] on button "Add publisher" at bounding box center [545, 91] width 37 height 9
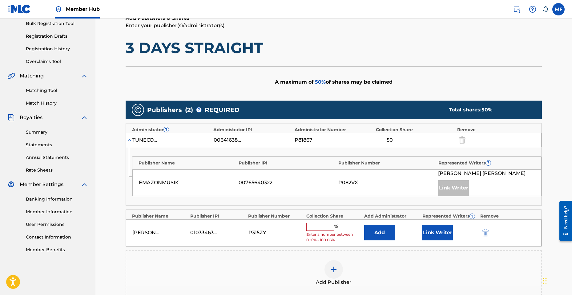
click at [324, 224] on input "text" at bounding box center [321, 226] width 28 height 8
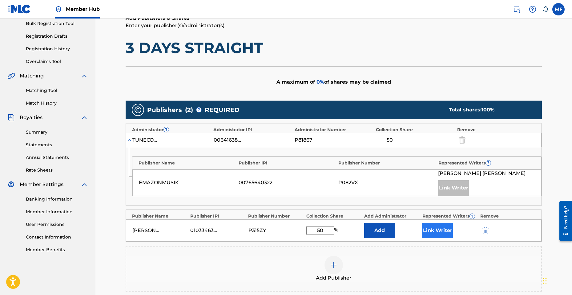
type input "50"
click at [439, 231] on button "Link Writer" at bounding box center [437, 229] width 31 height 15
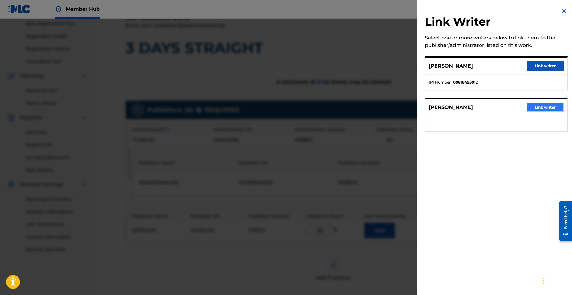
click at [532, 106] on button "Link writer" at bounding box center [545, 107] width 37 height 9
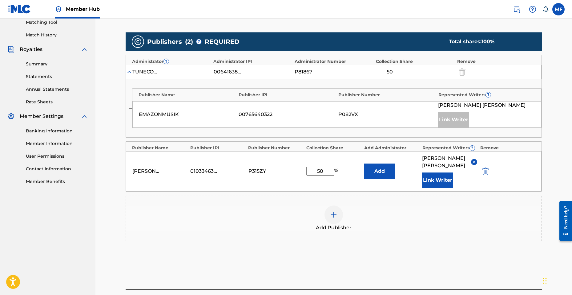
scroll to position [185, 0]
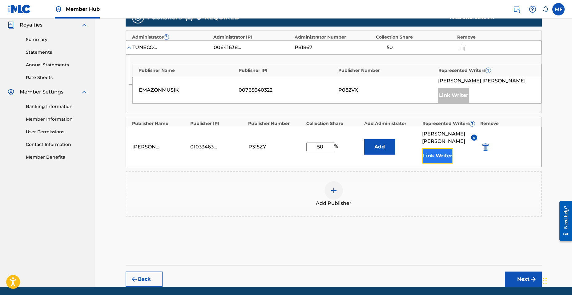
click at [443, 153] on button "Link Writer" at bounding box center [437, 155] width 31 height 15
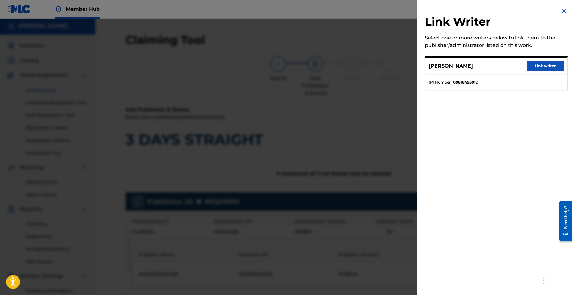
scroll to position [0, 0]
click at [433, 156] on div "Link Writer Select one or more writers below to link them to the publisher/admi…" at bounding box center [497, 147] width 158 height 295
click at [438, 155] on div "Link Writer Select one or more writers below to link them to the publisher/admi…" at bounding box center [497, 147] width 158 height 295
click at [442, 152] on div "Link Writer Select one or more writers below to link them to the publisher/admi…" at bounding box center [497, 147] width 158 height 295
click at [564, 12] on img at bounding box center [564, 10] width 7 height 7
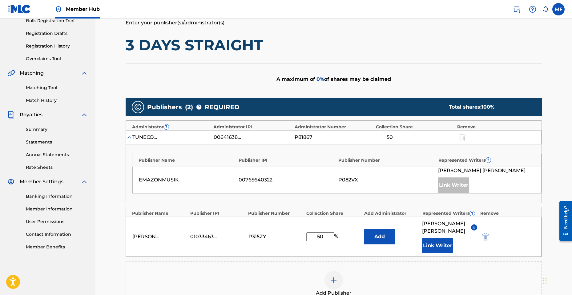
scroll to position [154, 0]
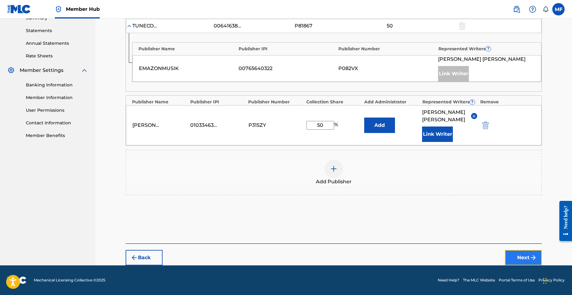
click at [510, 253] on button "Next" at bounding box center [523, 257] width 37 height 15
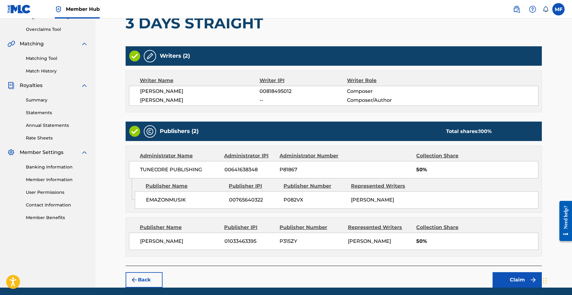
scroll to position [147, 0]
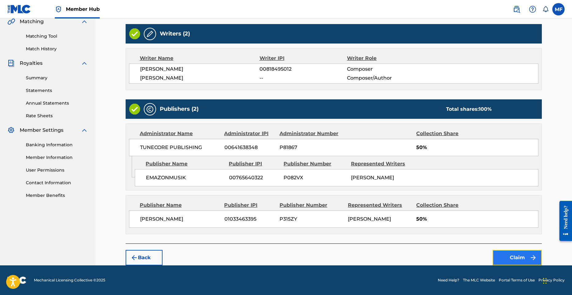
click at [516, 261] on button "Claim" at bounding box center [517, 257] width 49 height 15
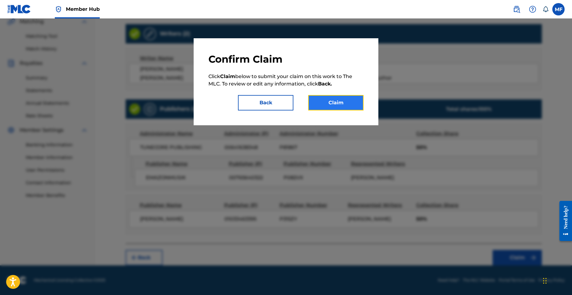
click at [335, 102] on button "Claim" at bounding box center [335, 102] width 55 height 15
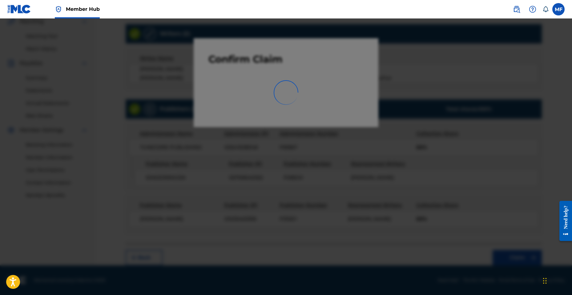
scroll to position [88, 0]
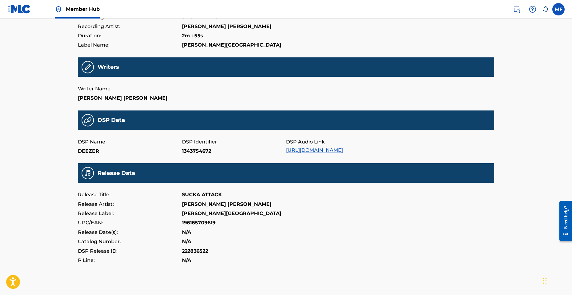
scroll to position [78, 0]
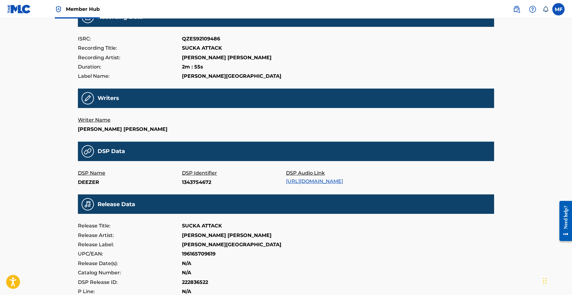
click at [207, 39] on p "QZES92109486" at bounding box center [201, 38] width 38 height 9
copy p "QZES92109486"
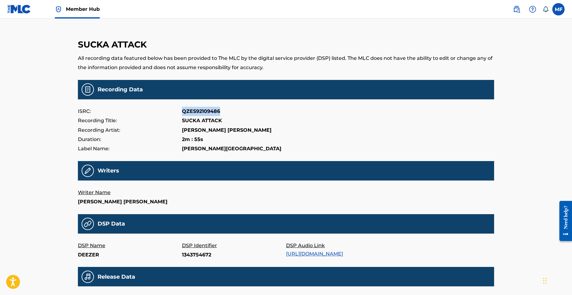
scroll to position [0, 0]
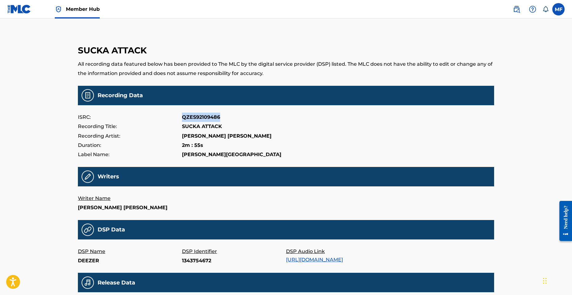
click at [24, 11] on img at bounding box center [19, 9] width 24 height 9
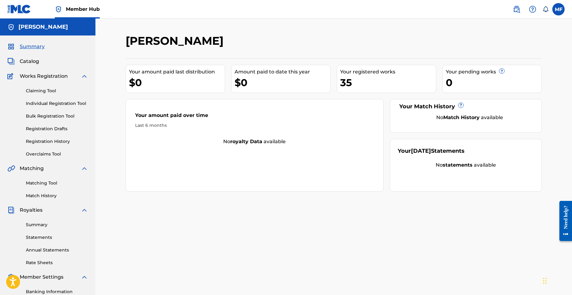
click at [33, 48] on span "Summary" at bounding box center [32, 46] width 25 height 7
click at [42, 92] on link "Claiming Tool" at bounding box center [57, 91] width 62 height 6
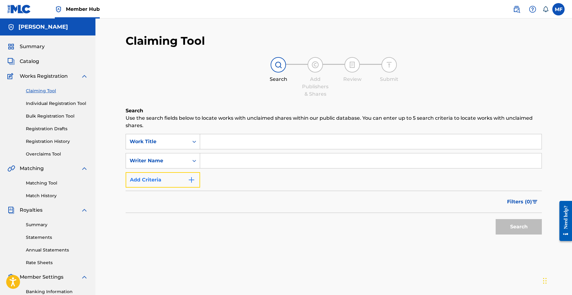
click at [183, 175] on button "Add Criteria" at bounding box center [163, 179] width 75 height 15
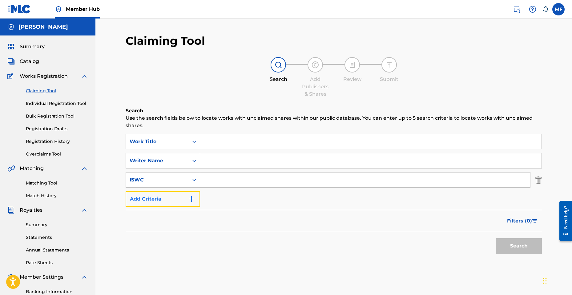
click at [174, 197] on button "Add Criteria" at bounding box center [163, 198] width 75 height 15
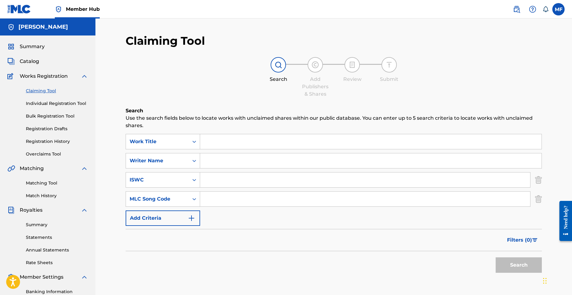
click at [216, 198] on input "Search Form" at bounding box center [365, 198] width 330 height 15
paste input "S748LP"
type input "S748LP"
click at [525, 268] on button "Search" at bounding box center [519, 264] width 46 height 15
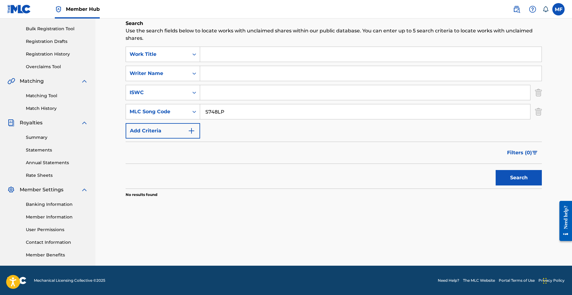
scroll to position [88, 0]
click at [204, 112] on input "S748LP" at bounding box center [365, 111] width 330 height 15
click at [519, 171] on button "Search" at bounding box center [519, 176] width 46 height 15
click at [519, 171] on div "Search" at bounding box center [517, 175] width 49 height 25
click at [519, 171] on button "Search" at bounding box center [519, 176] width 46 height 15
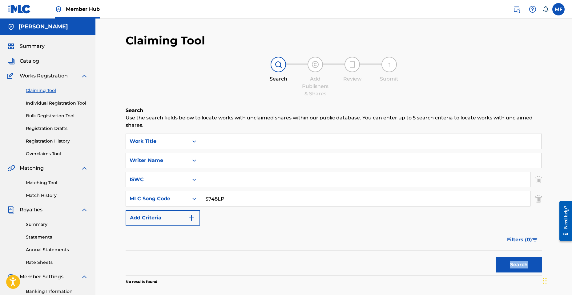
scroll to position [0, 0]
click at [82, 78] on img at bounding box center [84, 75] width 7 height 7
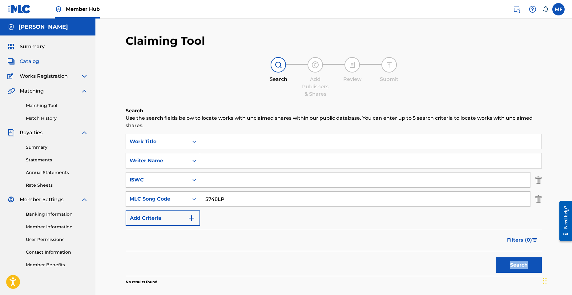
click at [39, 62] on span "Catalog" at bounding box center [29, 61] width 19 height 7
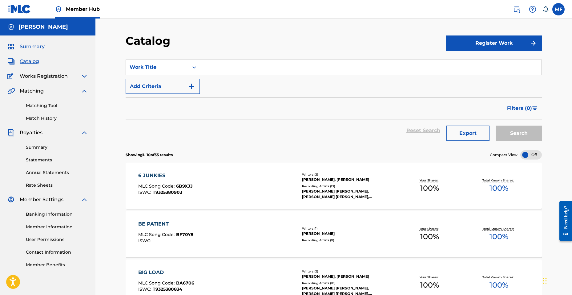
click at [36, 46] on span "Summary" at bounding box center [32, 46] width 25 height 7
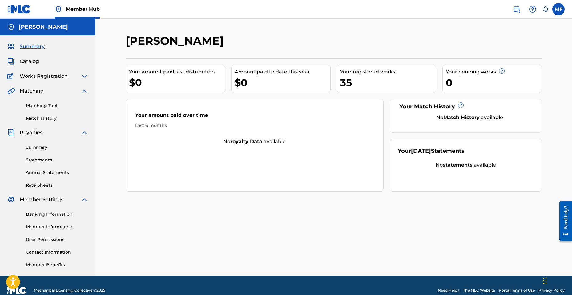
click at [375, 72] on div "Your registered works" at bounding box center [388, 71] width 96 height 7
click at [351, 83] on div "35" at bounding box center [388, 82] width 96 height 14
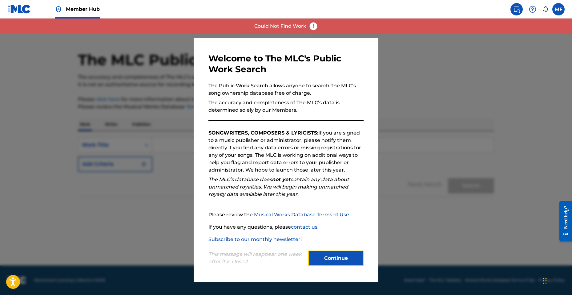
click at [333, 255] on button "Continue" at bounding box center [335, 257] width 55 height 15
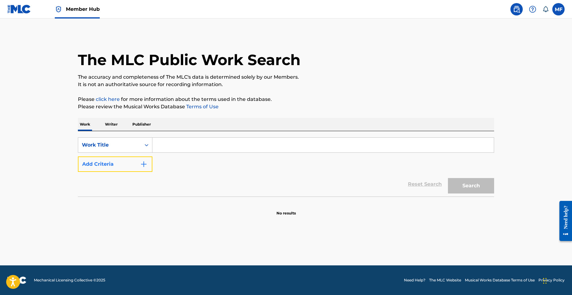
click at [120, 161] on button "Add Criteria" at bounding box center [115, 163] width 75 height 15
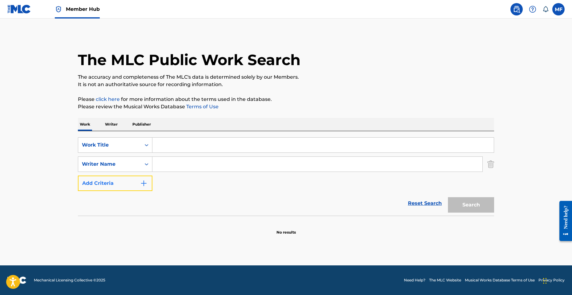
click at [124, 182] on button "Add Criteria" at bounding box center [115, 182] width 75 height 15
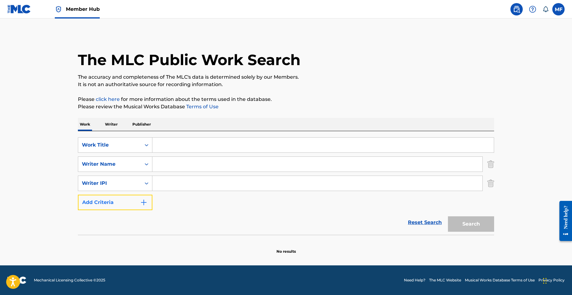
click at [125, 198] on button "Add Criteria" at bounding box center [115, 201] width 75 height 15
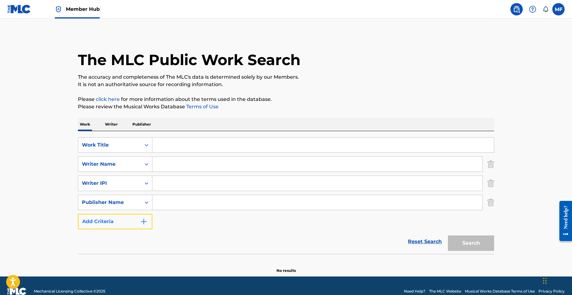
click at [131, 219] on button "Add Criteria" at bounding box center [115, 221] width 75 height 15
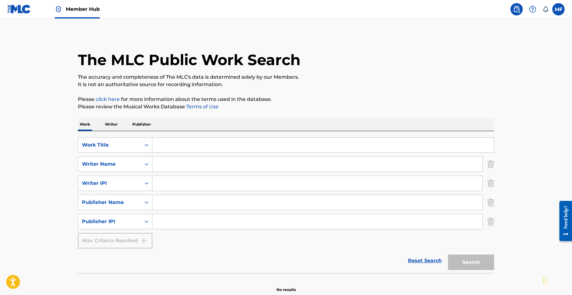
click at [127, 249] on div "Reset Search Search" at bounding box center [286, 260] width 417 height 25
click at [107, 122] on p "Writer" at bounding box center [111, 124] width 16 height 13
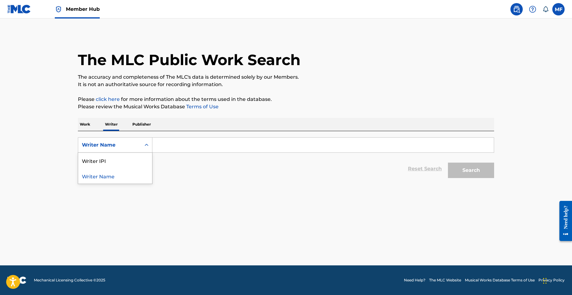
click at [110, 147] on div "Writer Name" at bounding box center [109, 144] width 55 height 7
drag, startPoint x: 140, startPoint y: 188, endPoint x: 137, endPoint y: 177, distance: 12.0
click at [140, 188] on main "The MLC Public Work Search The accuracy and completeness of The MLC's data is d…" at bounding box center [286, 141] width 572 height 246
click at [133, 122] on p "Publisher" at bounding box center [142, 124] width 22 height 13
click at [133, 125] on p "Publisher" at bounding box center [142, 124] width 22 height 13
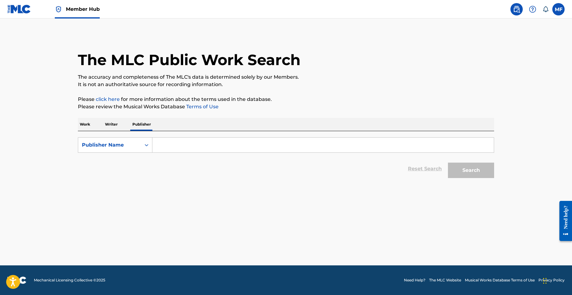
drag, startPoint x: 113, startPoint y: 124, endPoint x: 110, endPoint y: 123, distance: 3.4
click at [113, 124] on p "Writer" at bounding box center [111, 124] width 16 height 13
click at [87, 125] on p "Work" at bounding box center [85, 124] width 14 height 13
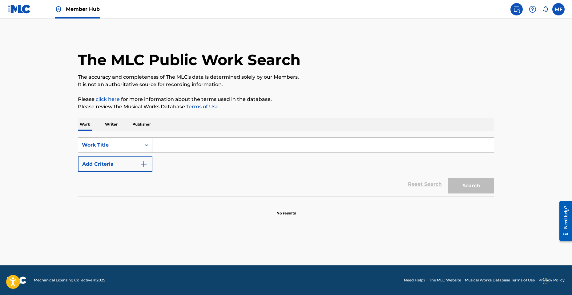
click at [177, 146] on input "Search Form" at bounding box center [324, 144] width 342 height 15
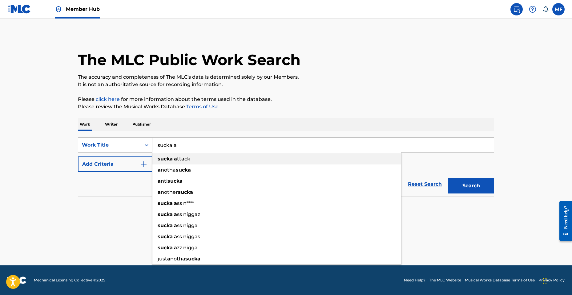
click at [171, 158] on strong "sucka" at bounding box center [165, 159] width 15 height 6
type input "sucka attack"
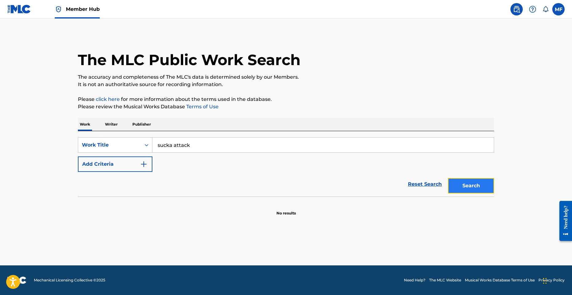
click at [479, 181] on button "Search" at bounding box center [471, 185] width 46 height 15
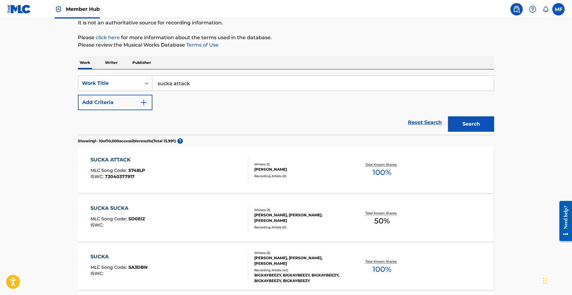
scroll to position [92, 0]
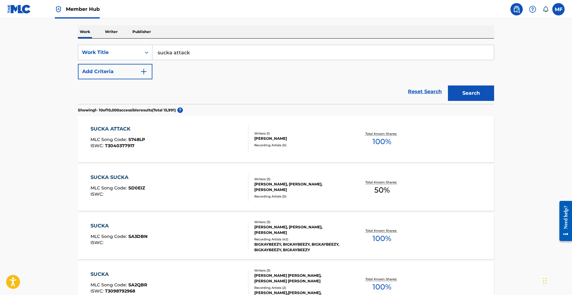
click at [160, 141] on div "SUCKA ATTACK MLC Song Code : S748LP ISWC : T3040377917" at bounding box center [170, 139] width 158 height 28
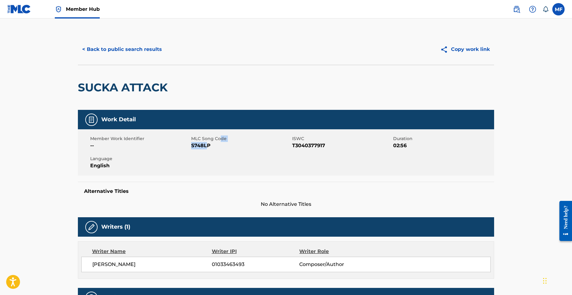
drag, startPoint x: 220, startPoint y: 141, endPoint x: 209, endPoint y: 146, distance: 11.9
click at [209, 146] on div "MLC Song Code S748LP" at bounding box center [241, 142] width 101 height 14
drag, startPoint x: 209, startPoint y: 146, endPoint x: 217, endPoint y: 146, distance: 8.3
click at [217, 146] on span "S748LP" at bounding box center [241, 145] width 100 height 7
drag, startPoint x: 211, startPoint y: 146, endPoint x: 192, endPoint y: 147, distance: 19.8
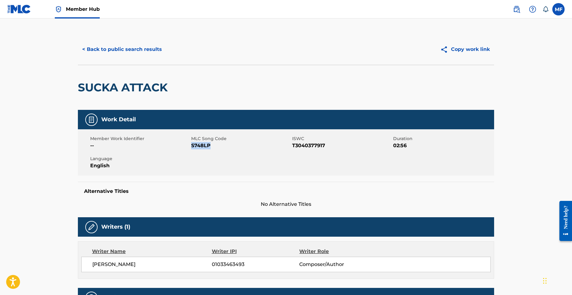
click at [192, 147] on span "S748LP" at bounding box center [241, 145] width 100 height 7
drag, startPoint x: 192, startPoint y: 147, endPoint x: 201, endPoint y: 146, distance: 9.3
copy span "S748LP"
click at [133, 35] on div "< Back to public search results Copy work link" at bounding box center [286, 49] width 417 height 31
drag, startPoint x: 229, startPoint y: 169, endPoint x: 206, endPoint y: 155, distance: 26.8
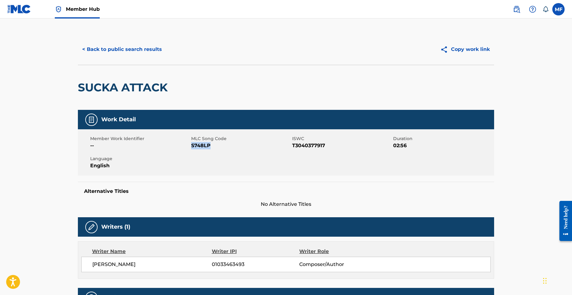
click at [228, 169] on div "Member Work Identifier -- MLC Song Code S748LP ISWC T3040377917 Duration 02:56 …" at bounding box center [286, 152] width 417 height 46
copy span "S748LP"
